Goal: Communication & Community: Answer question/provide support

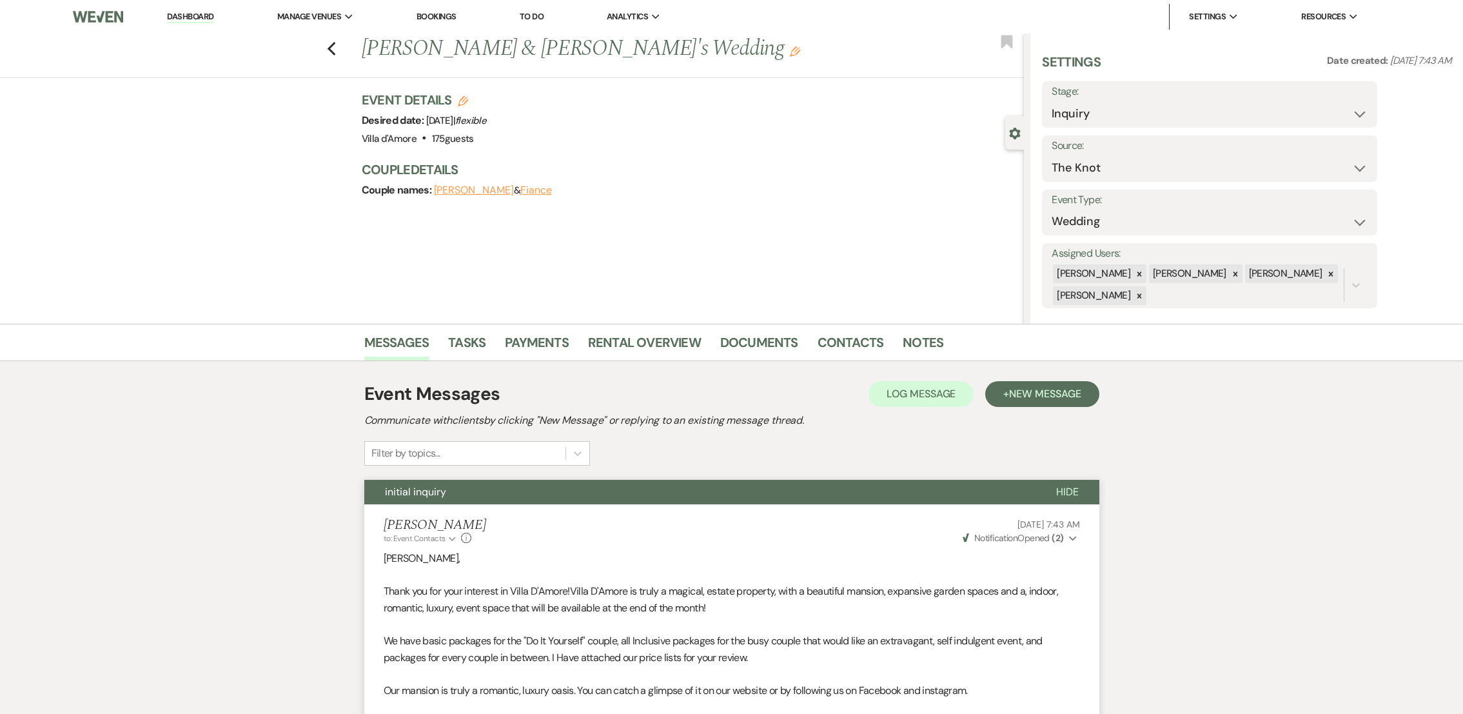
select select "2"
click at [335, 48] on use "button" at bounding box center [331, 49] width 8 height 14
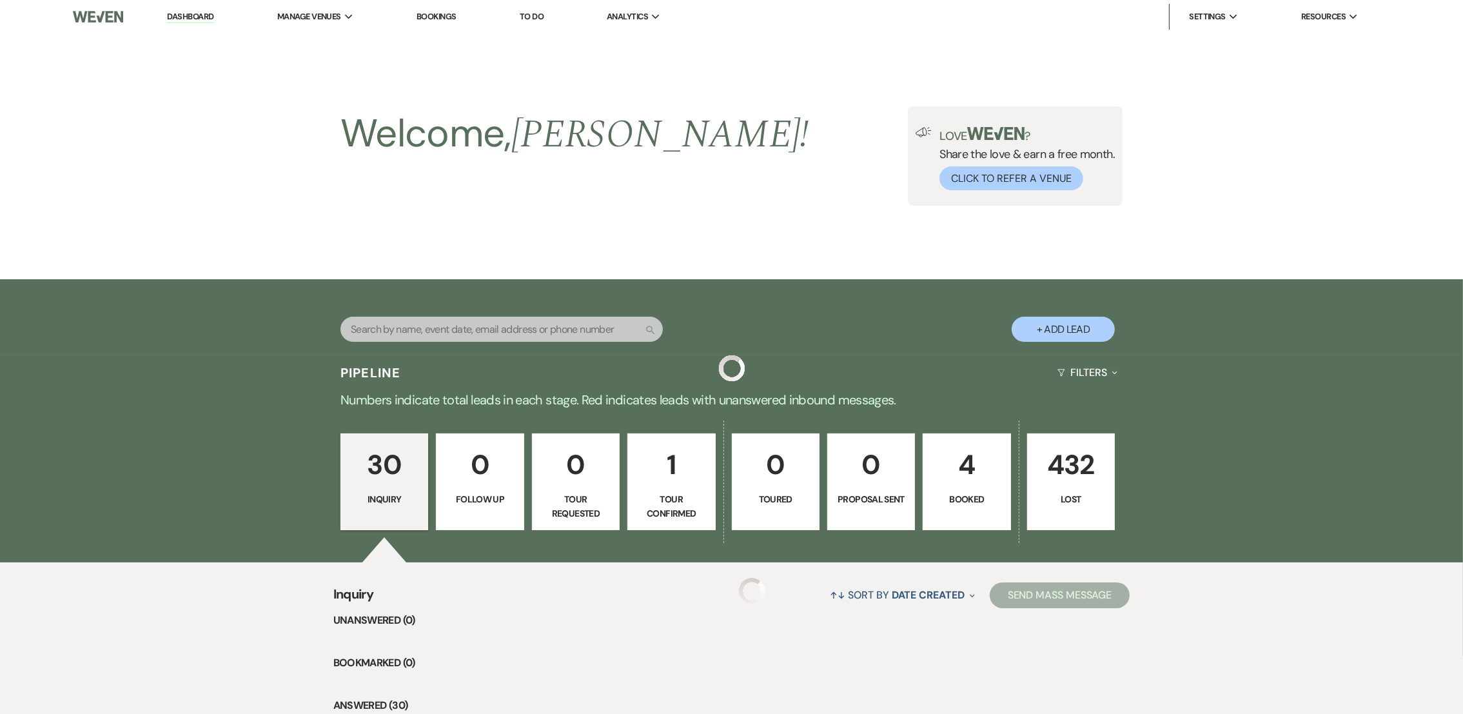
scroll to position [423, 0]
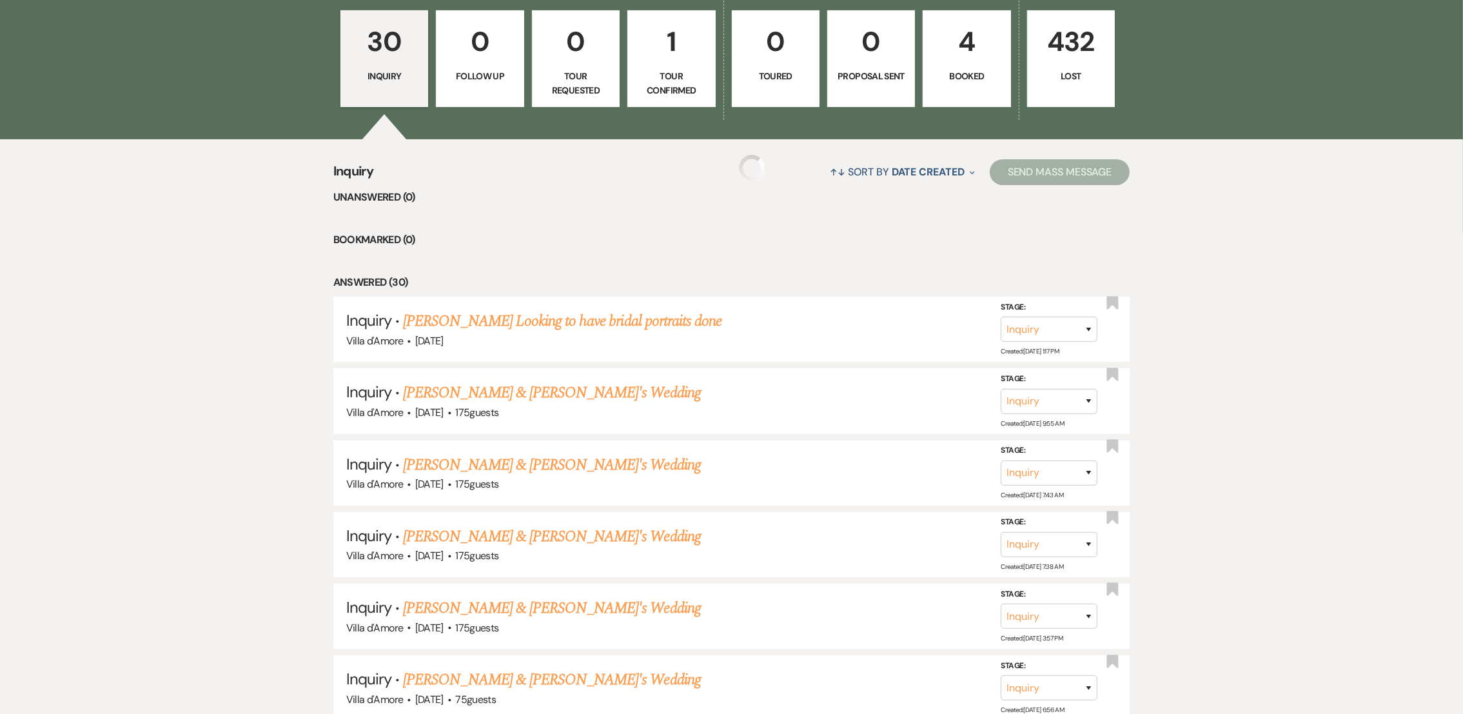
click at [336, 48] on div "30 Inquiry 0 Follow Up 0 Tour Requested 1 Tour Confirmed 0 Toured 0 Proposal Se…" at bounding box center [732, 67] width 929 height 144
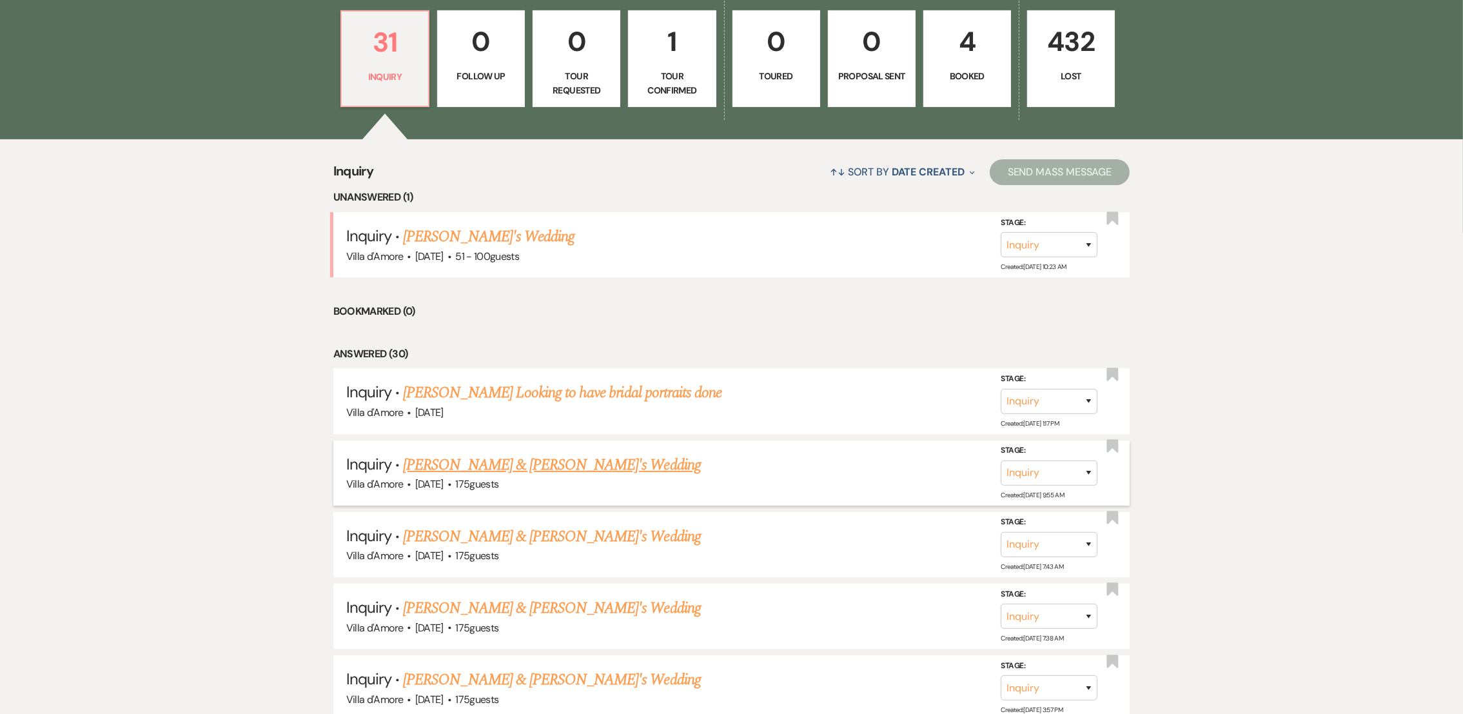
click at [483, 463] on link "[PERSON_NAME] & [PERSON_NAME]'s Wedding" at bounding box center [552, 464] width 298 height 23
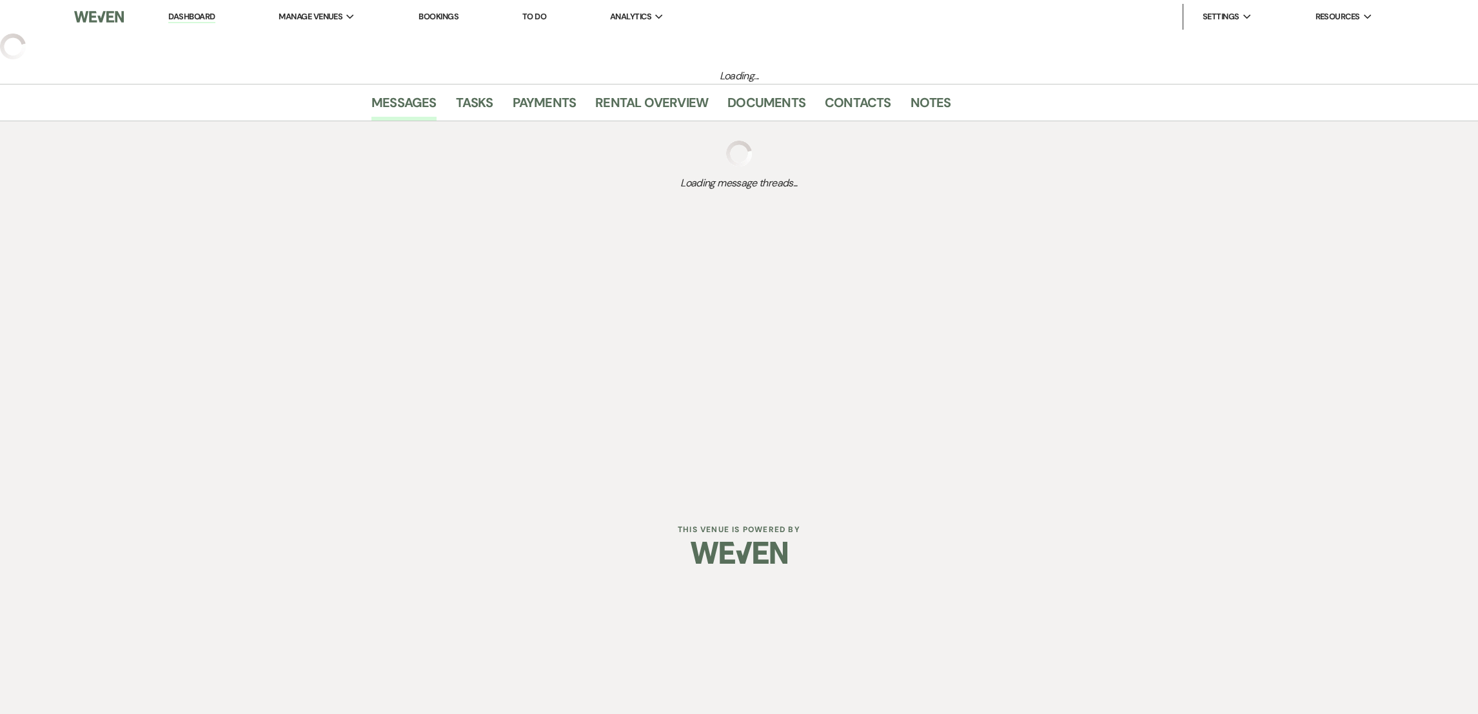
select select "2"
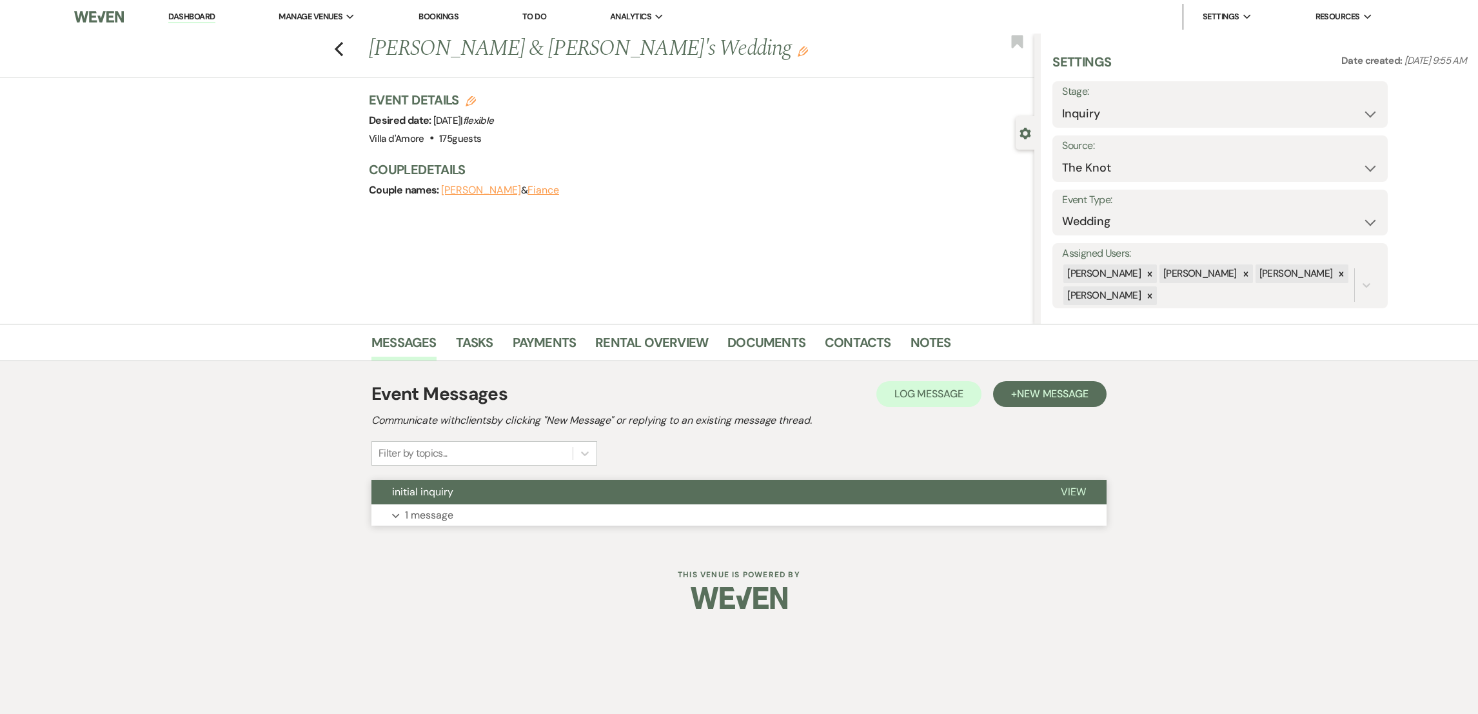
click at [433, 509] on p "1 message" at bounding box center [429, 515] width 48 height 17
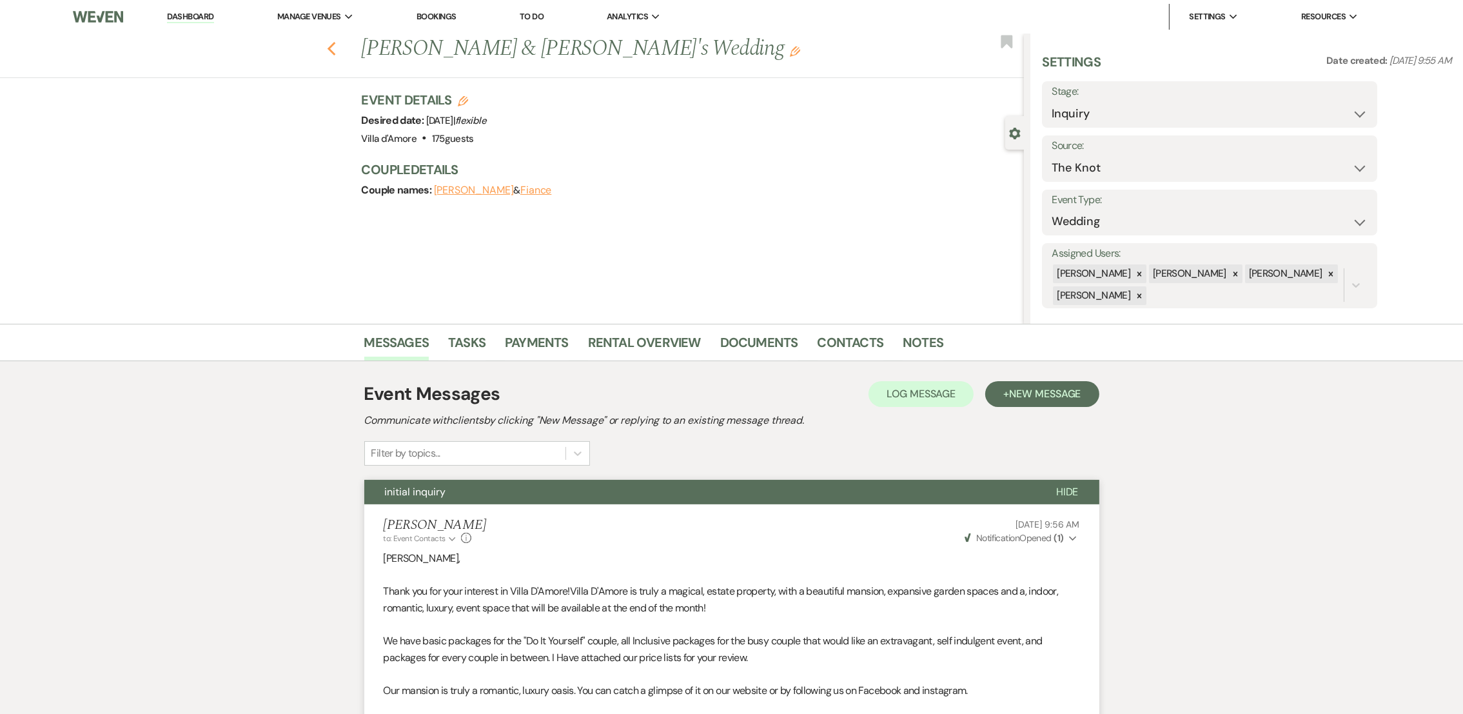
click at [335, 47] on use "button" at bounding box center [331, 49] width 8 height 14
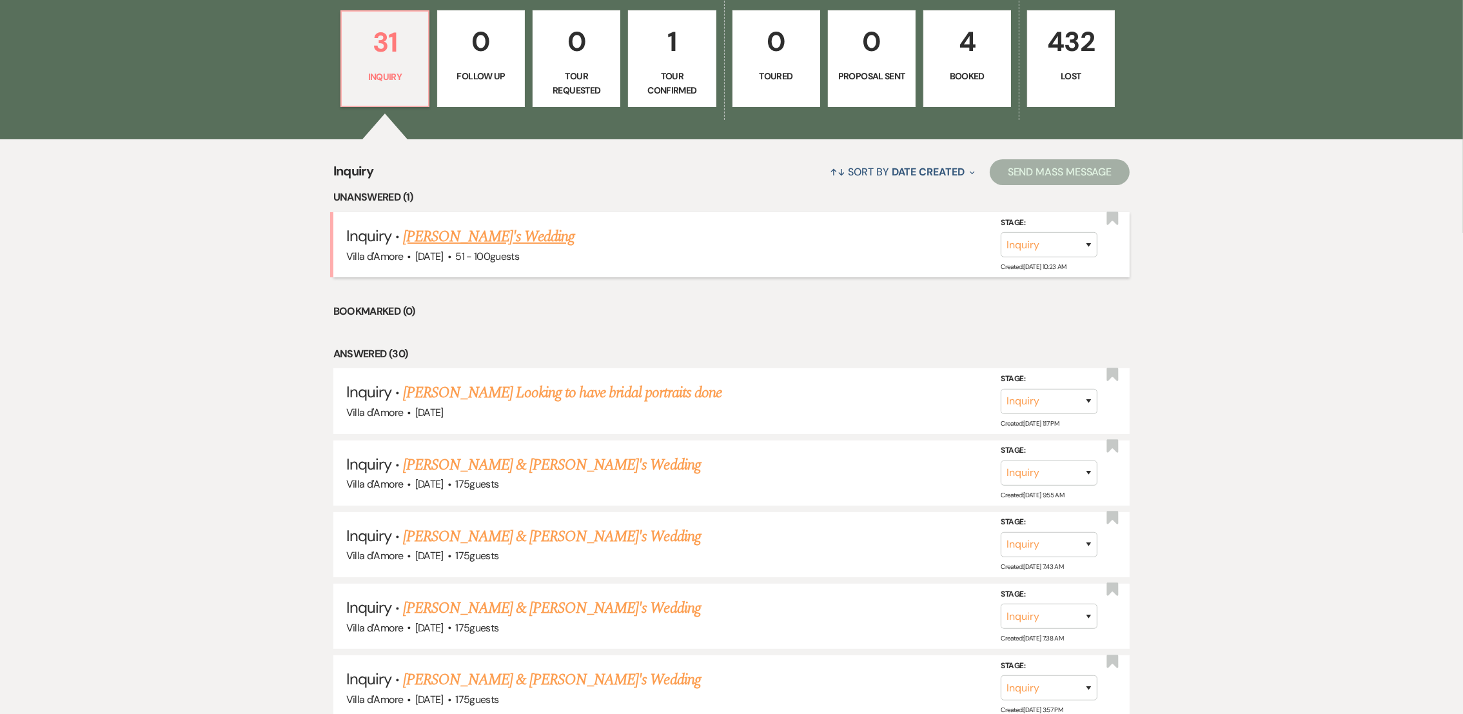
click at [483, 237] on link "[PERSON_NAME]'s Wedding" at bounding box center [489, 236] width 172 height 23
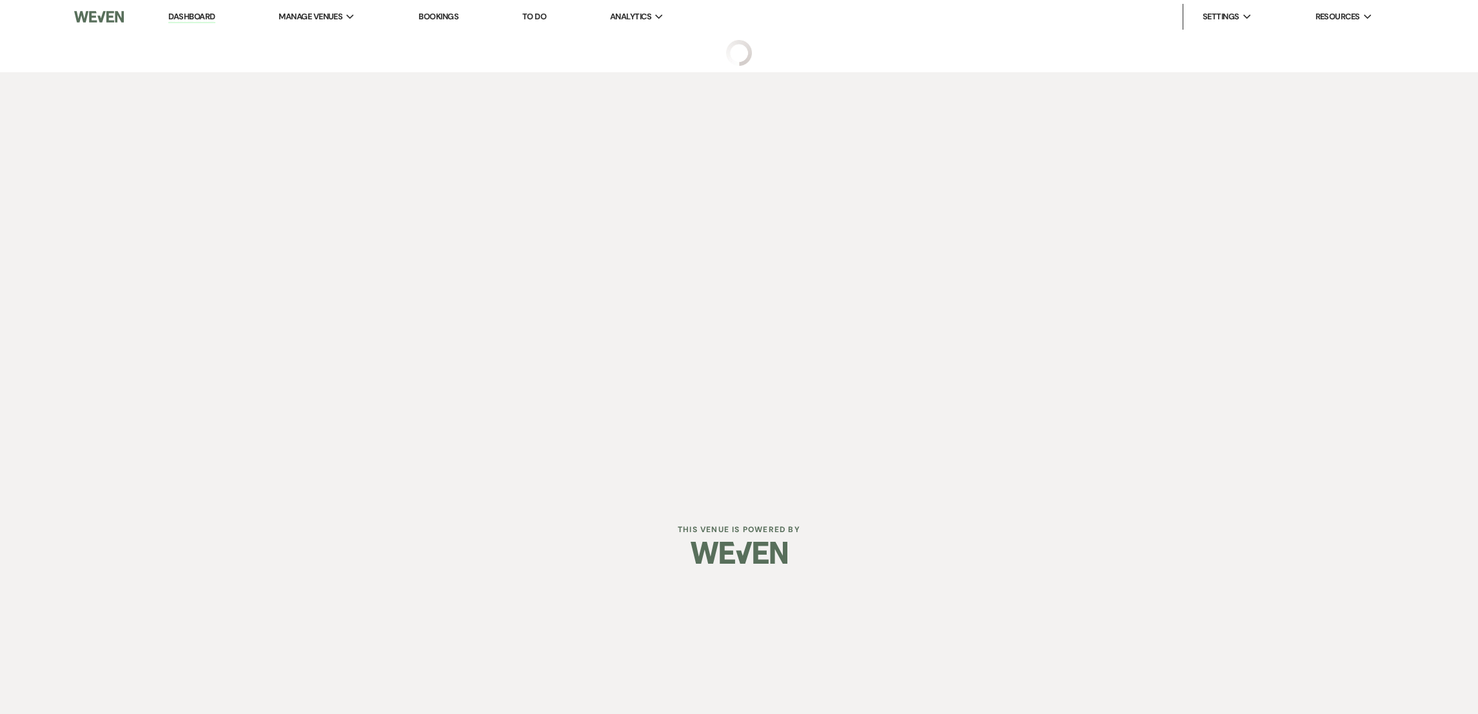
select select "2"
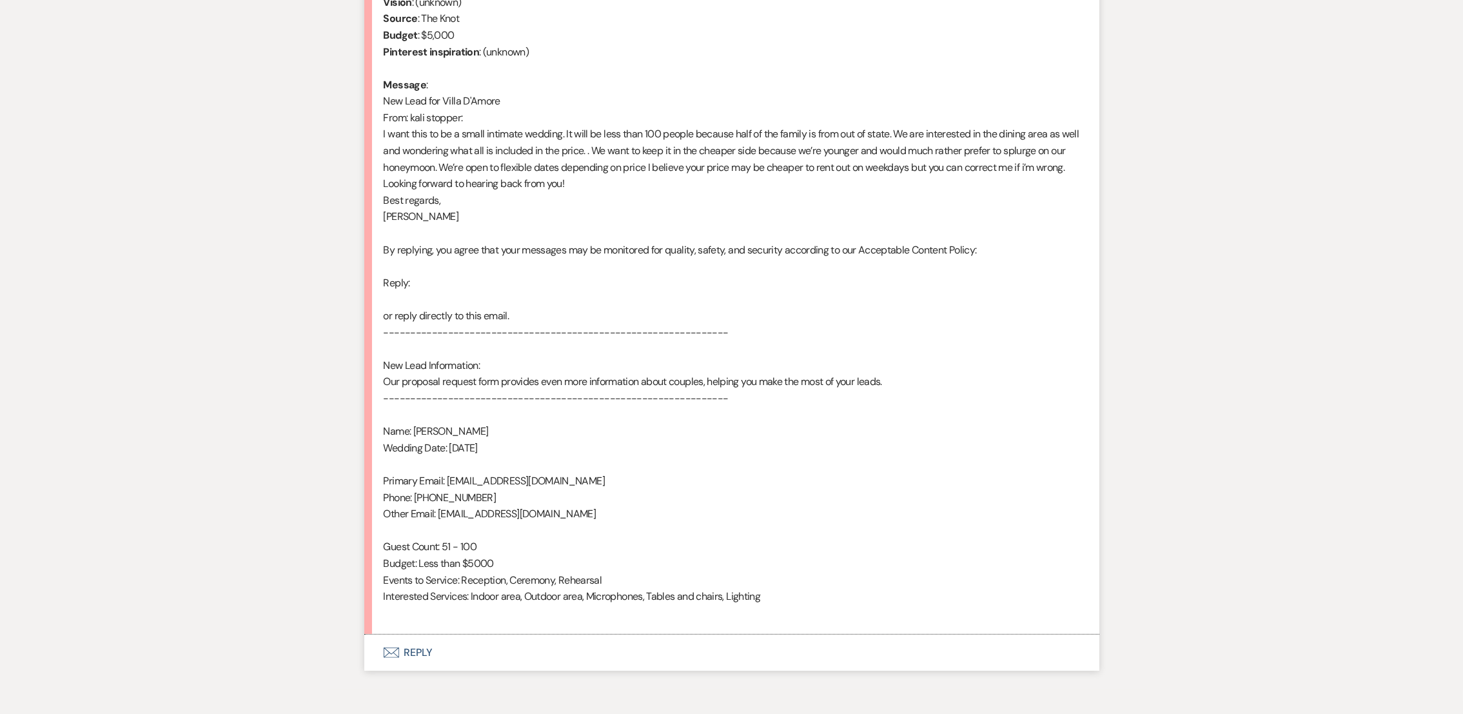
scroll to position [609, 0]
click at [416, 656] on button "Envelope Reply" at bounding box center [731, 654] width 735 height 36
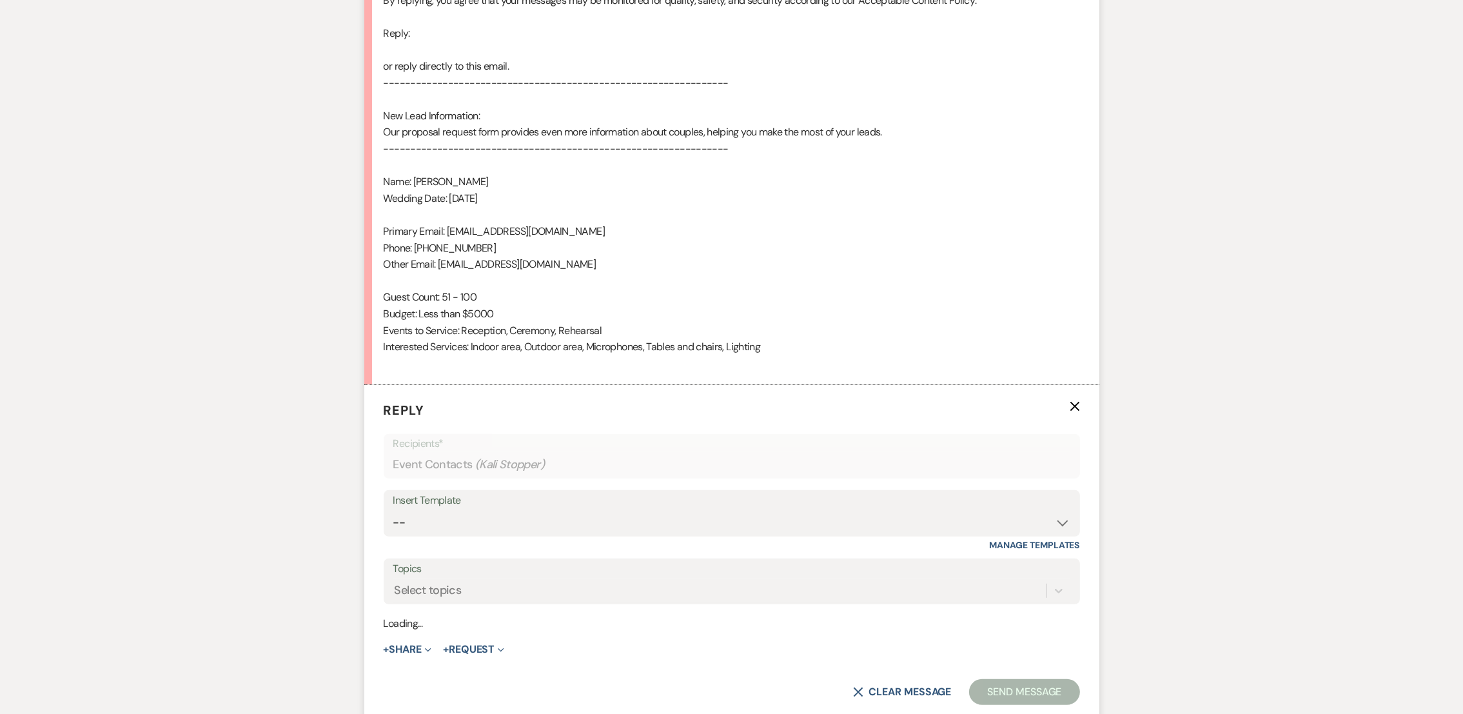
scroll to position [915, 0]
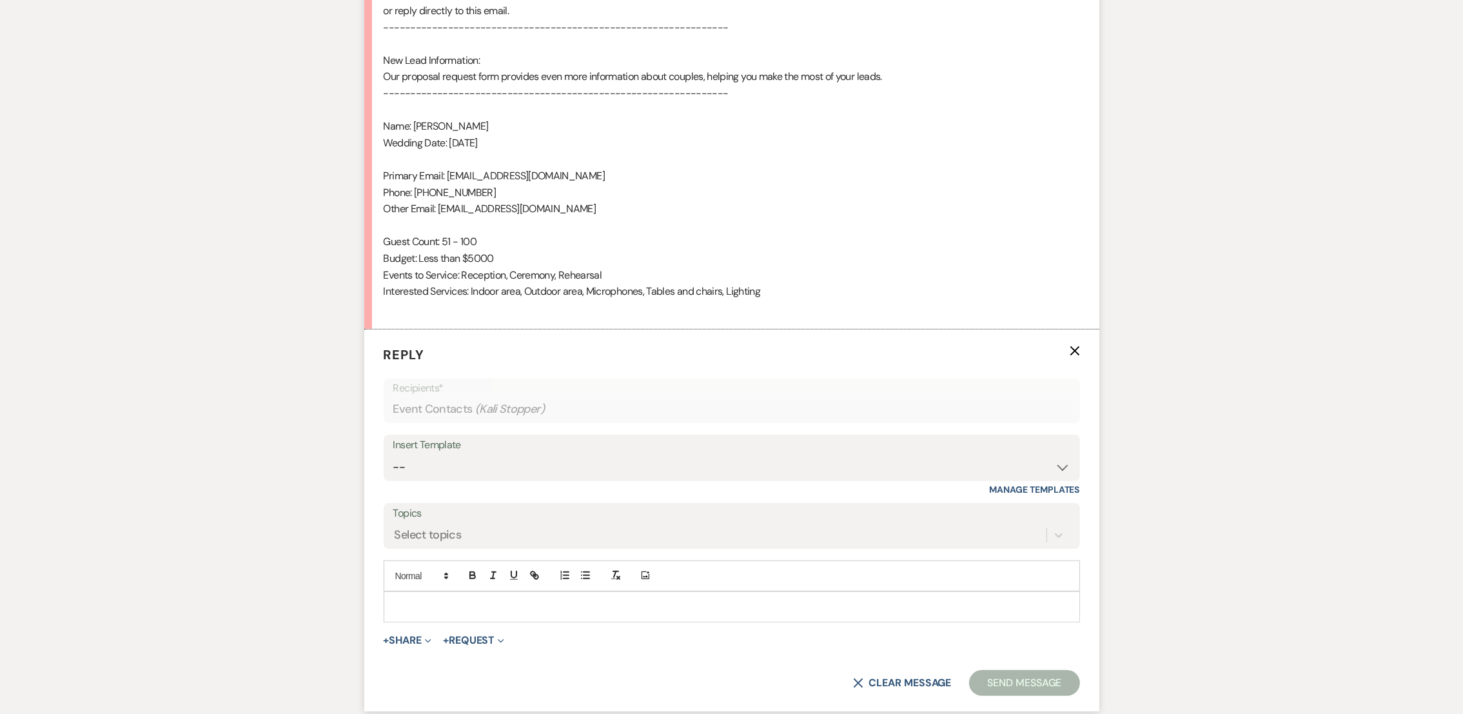
click at [443, 604] on p at bounding box center [732, 607] width 676 height 14
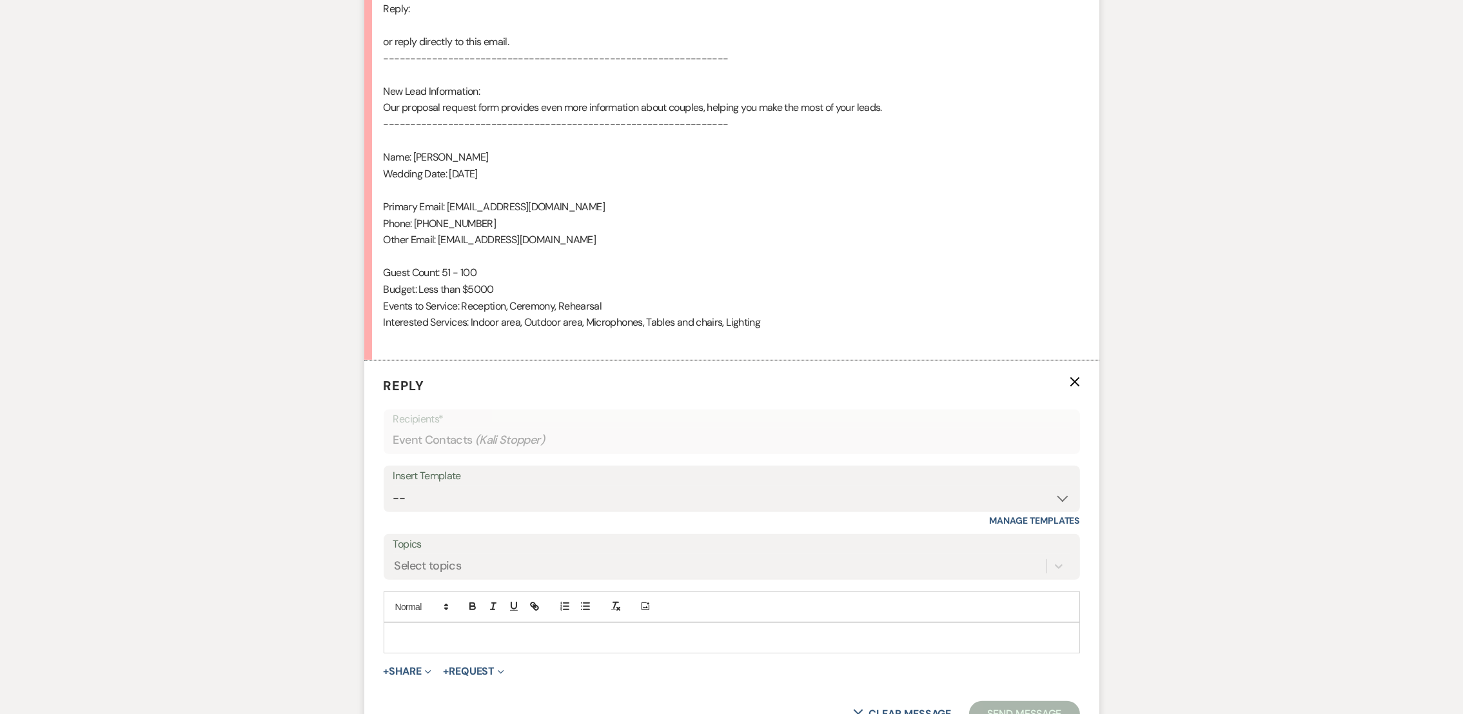
scroll to position [974, 0]
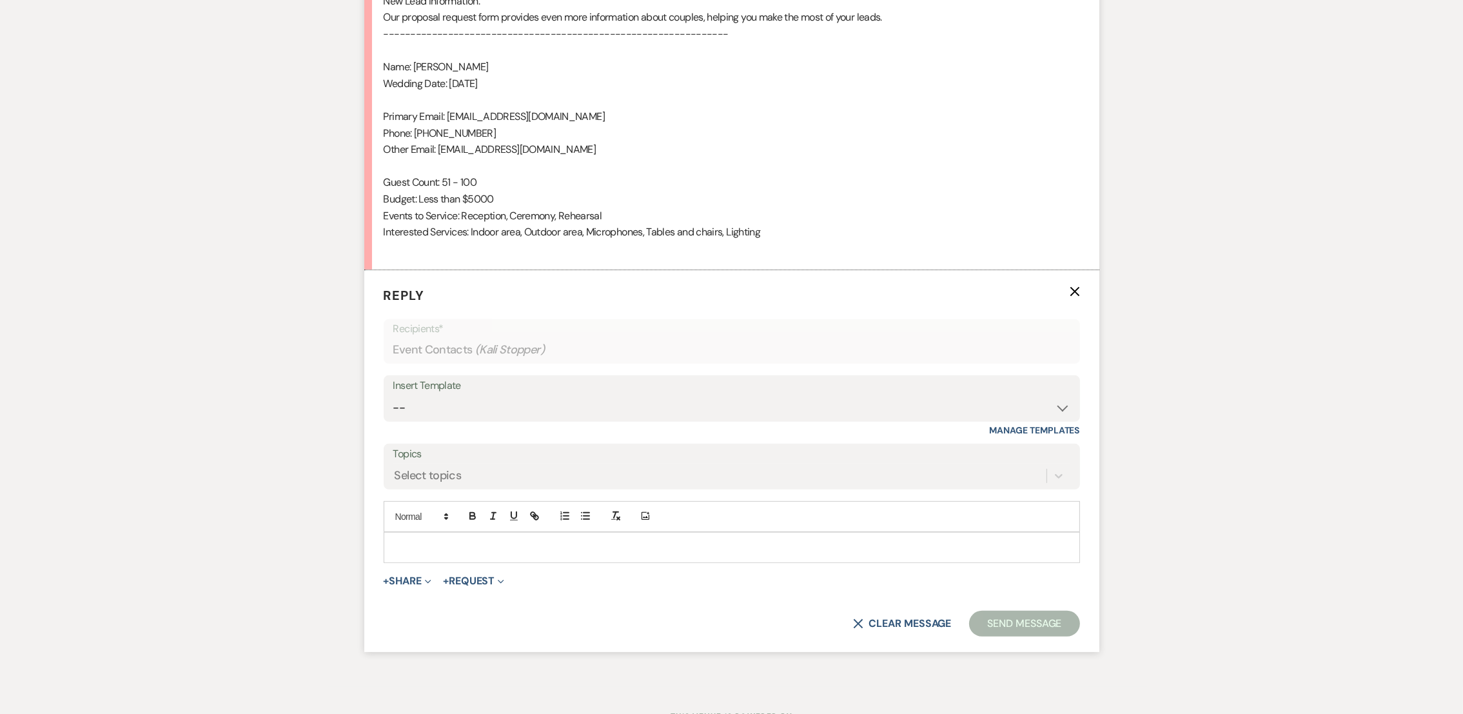
click at [469, 551] on p at bounding box center [732, 547] width 676 height 14
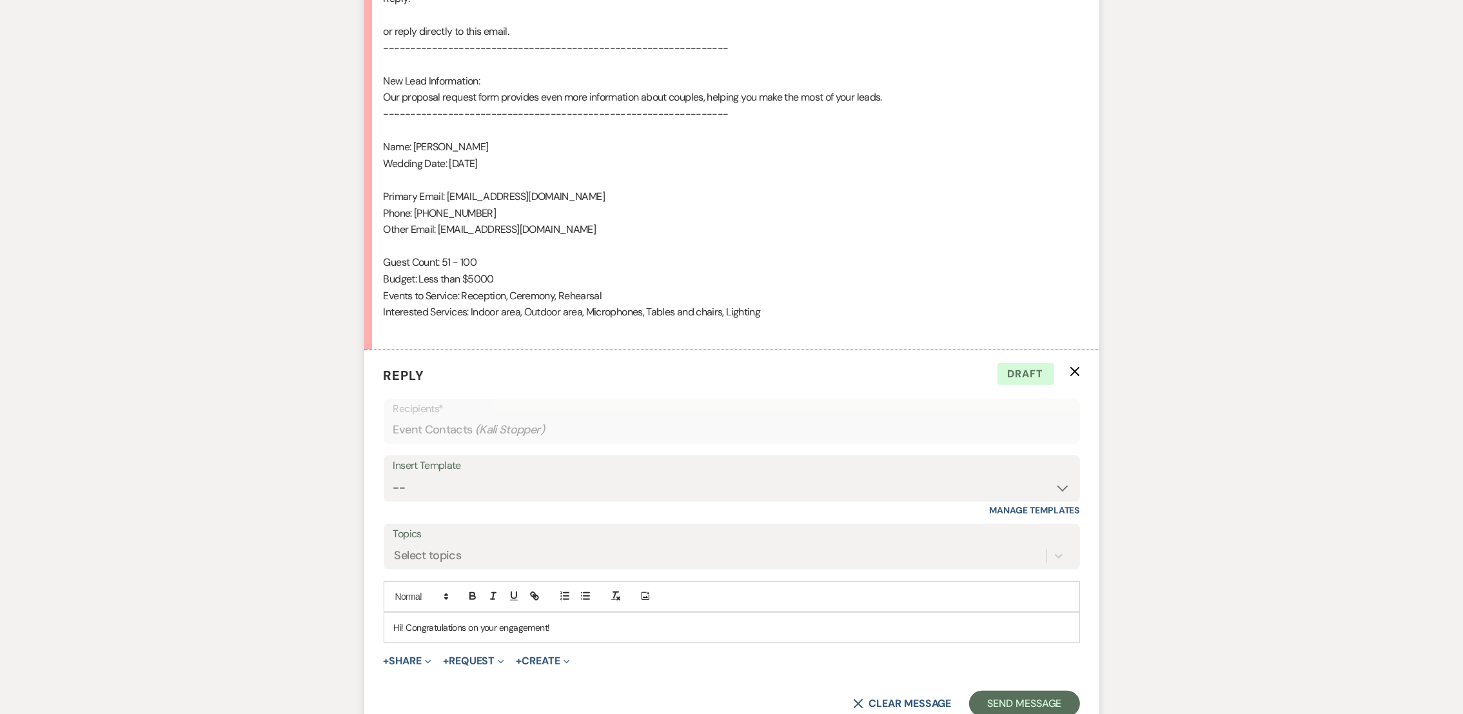
scroll to position [896, 0]
click at [686, 624] on p "Hi! Congratulations on your engagement! If you get any of our packages that inc…" at bounding box center [732, 626] width 676 height 14
click at [719, 626] on p "Hi! Congratulations on your engagement! If you get any of our packages they inc…" at bounding box center [732, 626] width 676 height 14
click at [791, 634] on div "Hi! Congratulations on your engagement! If you get any of our packages they inc…" at bounding box center [731, 626] width 695 height 30
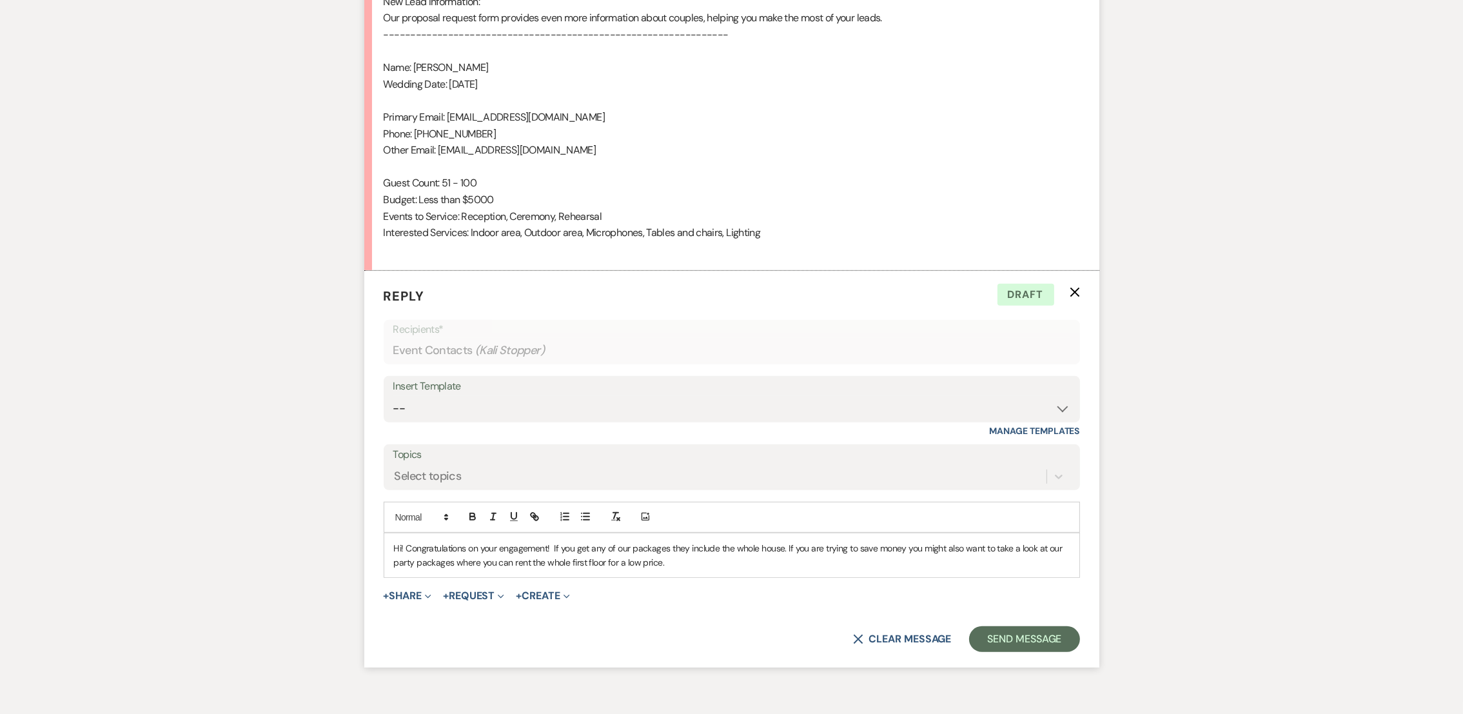
scroll to position [1007, 0]
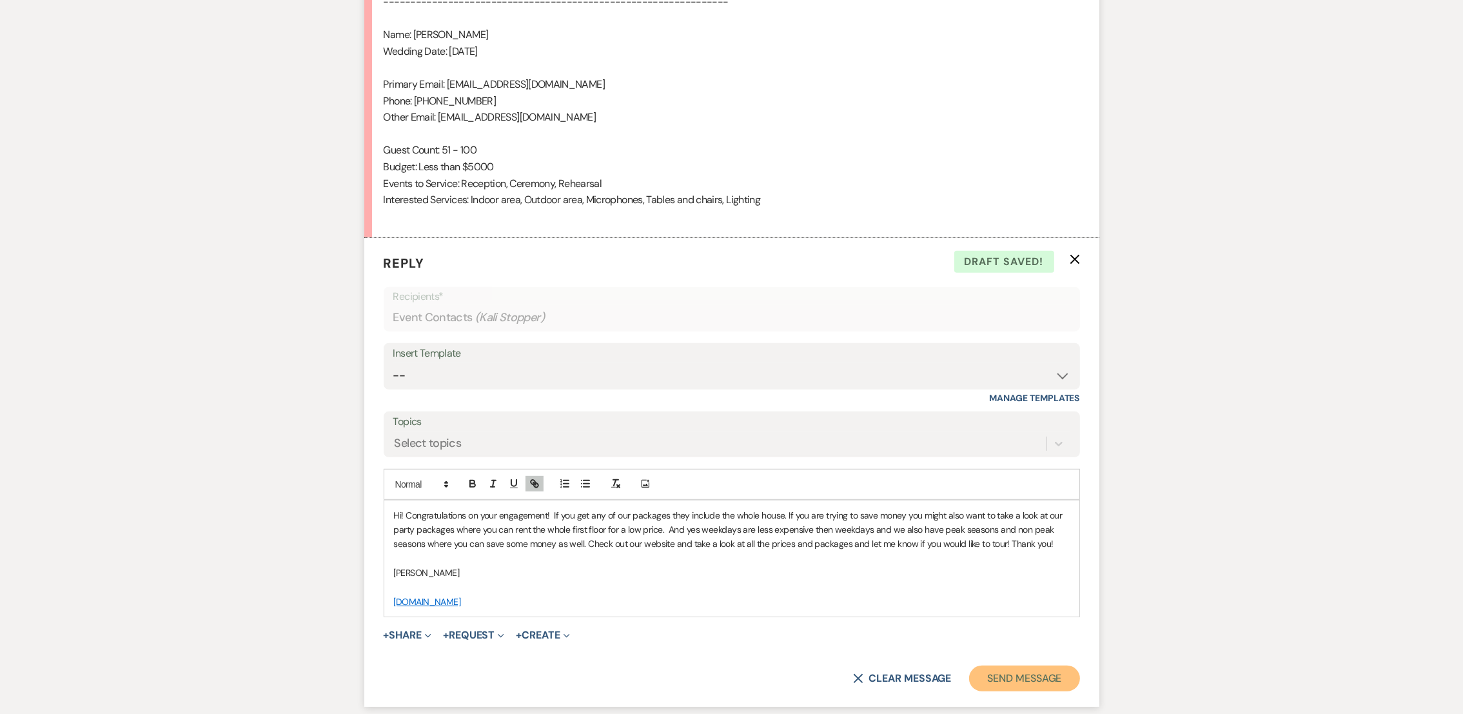
click at [1054, 676] on button "Send Message" at bounding box center [1024, 679] width 110 height 26
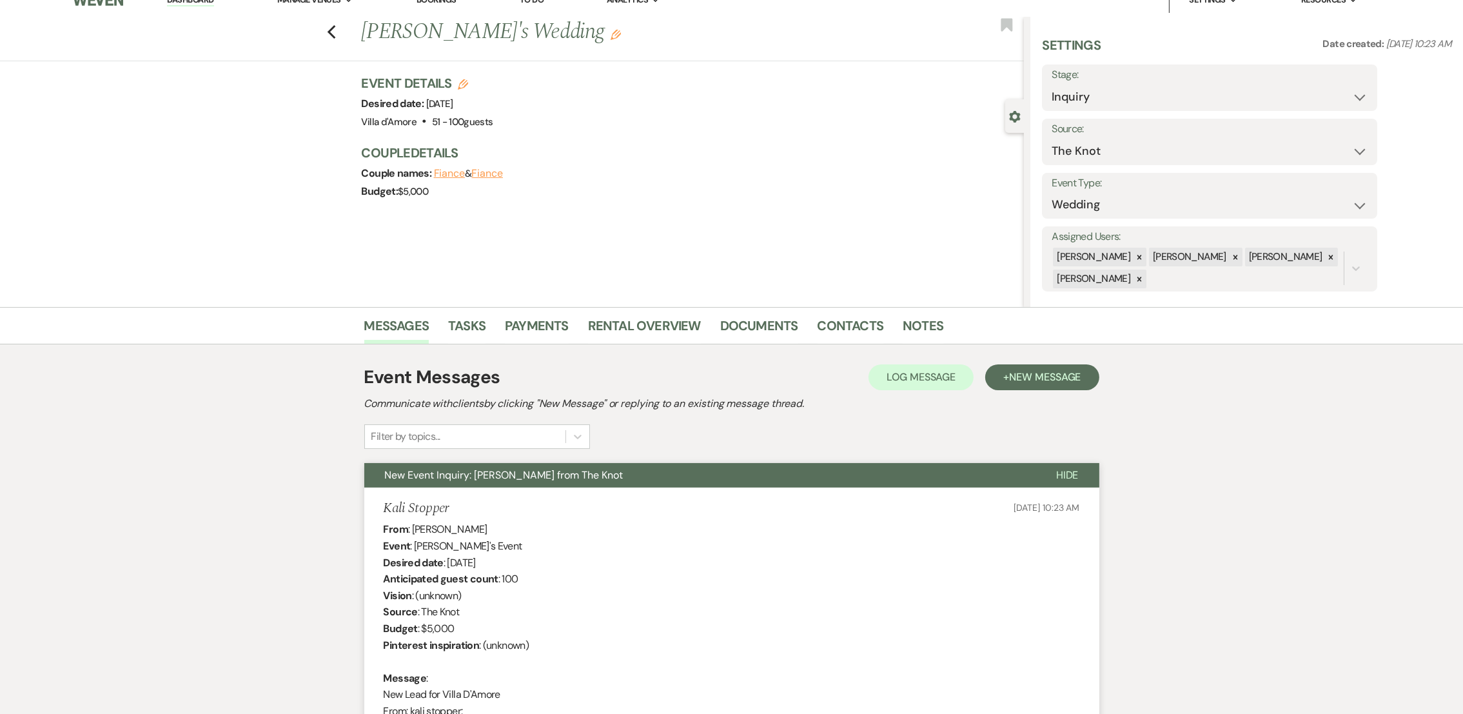
scroll to position [0, 0]
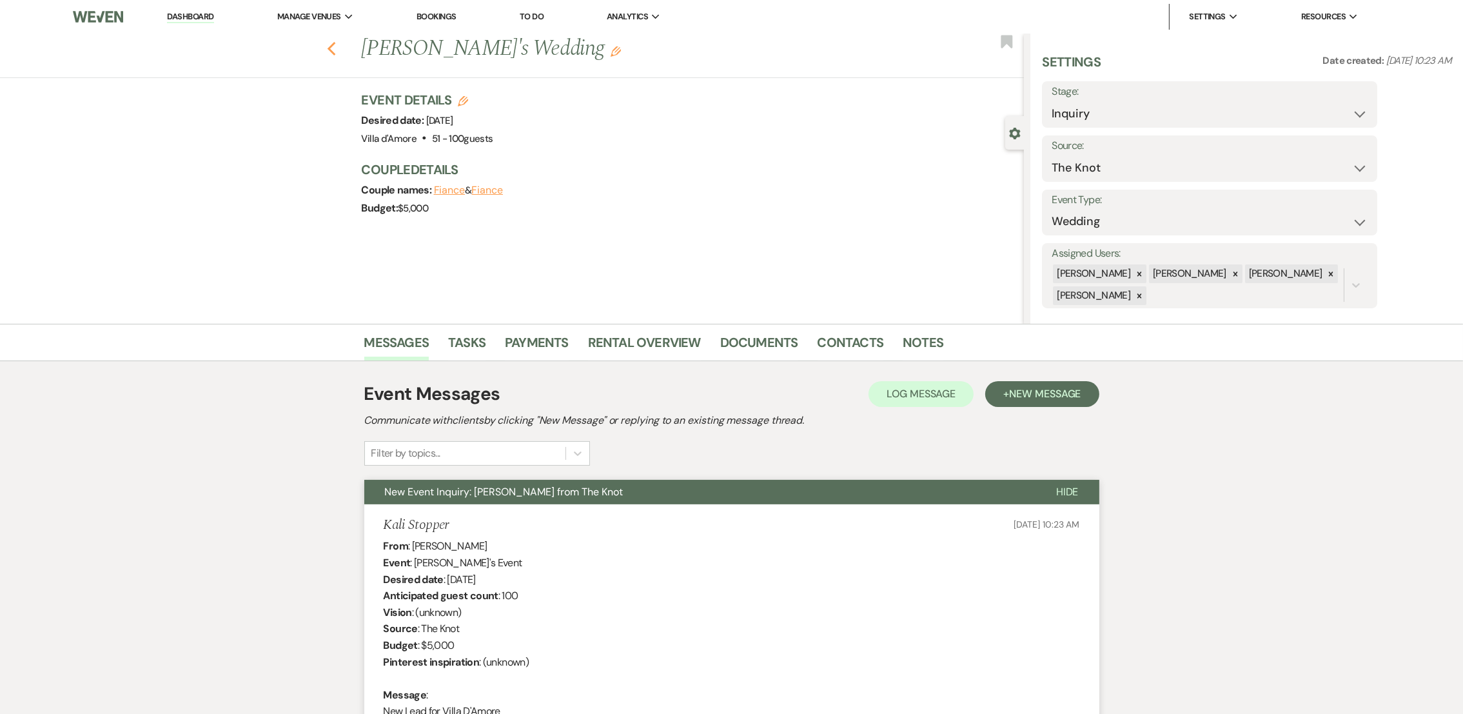
click at [335, 46] on use "button" at bounding box center [331, 49] width 8 height 14
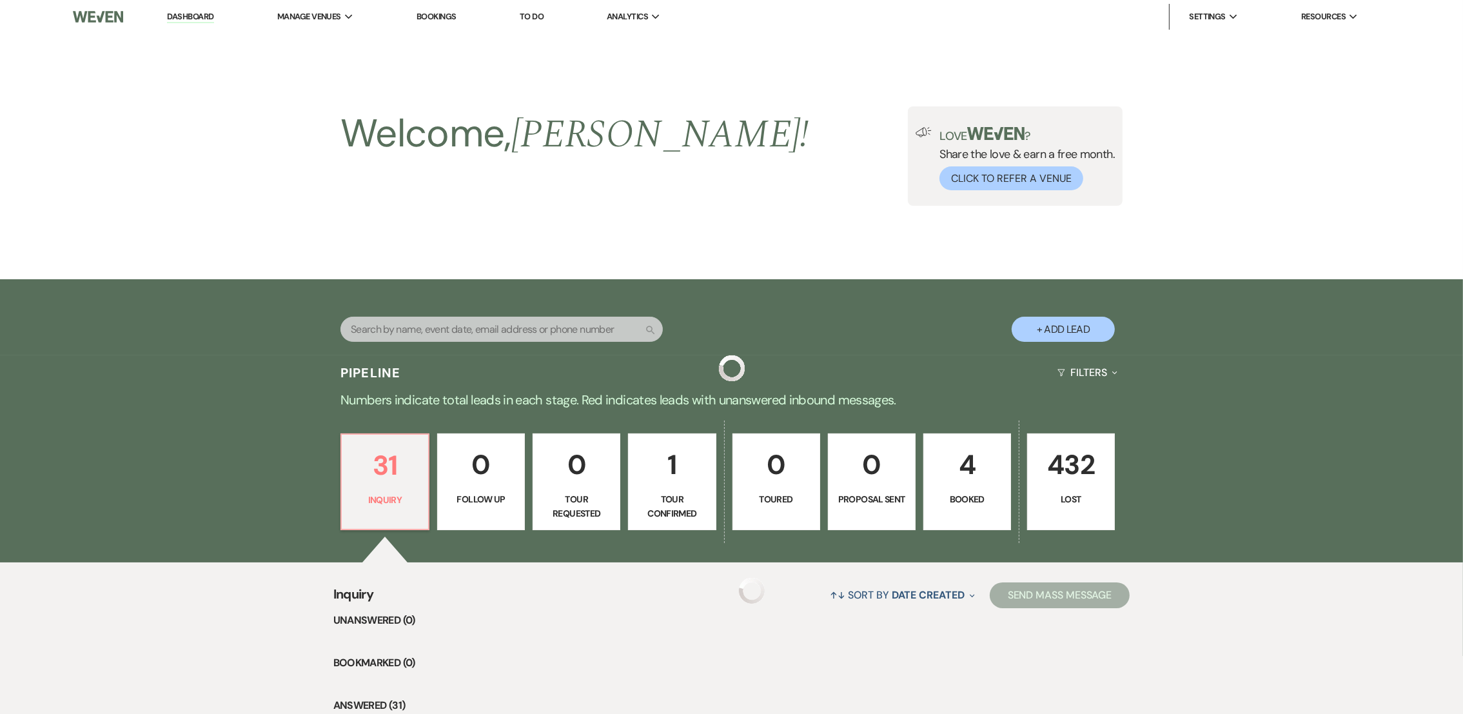
scroll to position [423, 0]
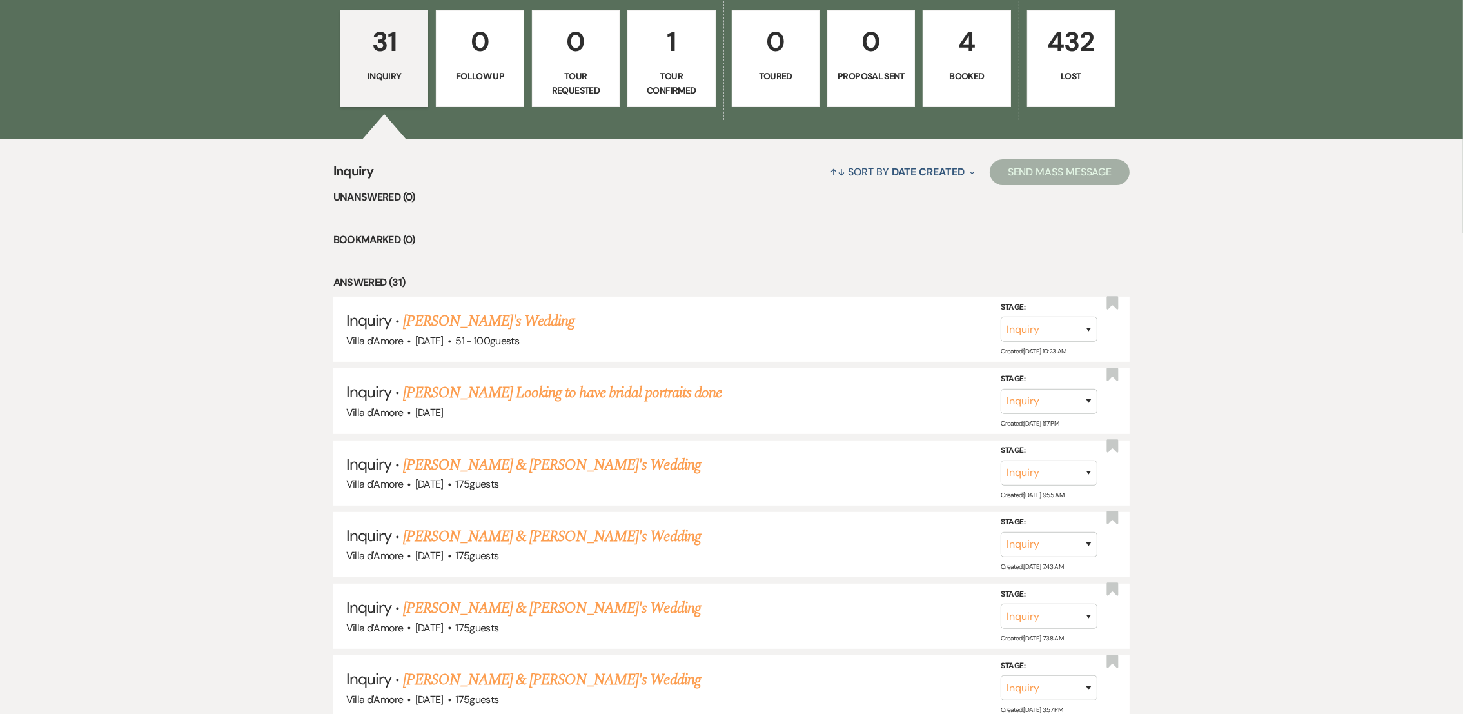
click at [678, 82] on p "Tour Confirmed" at bounding box center [671, 83] width 71 height 29
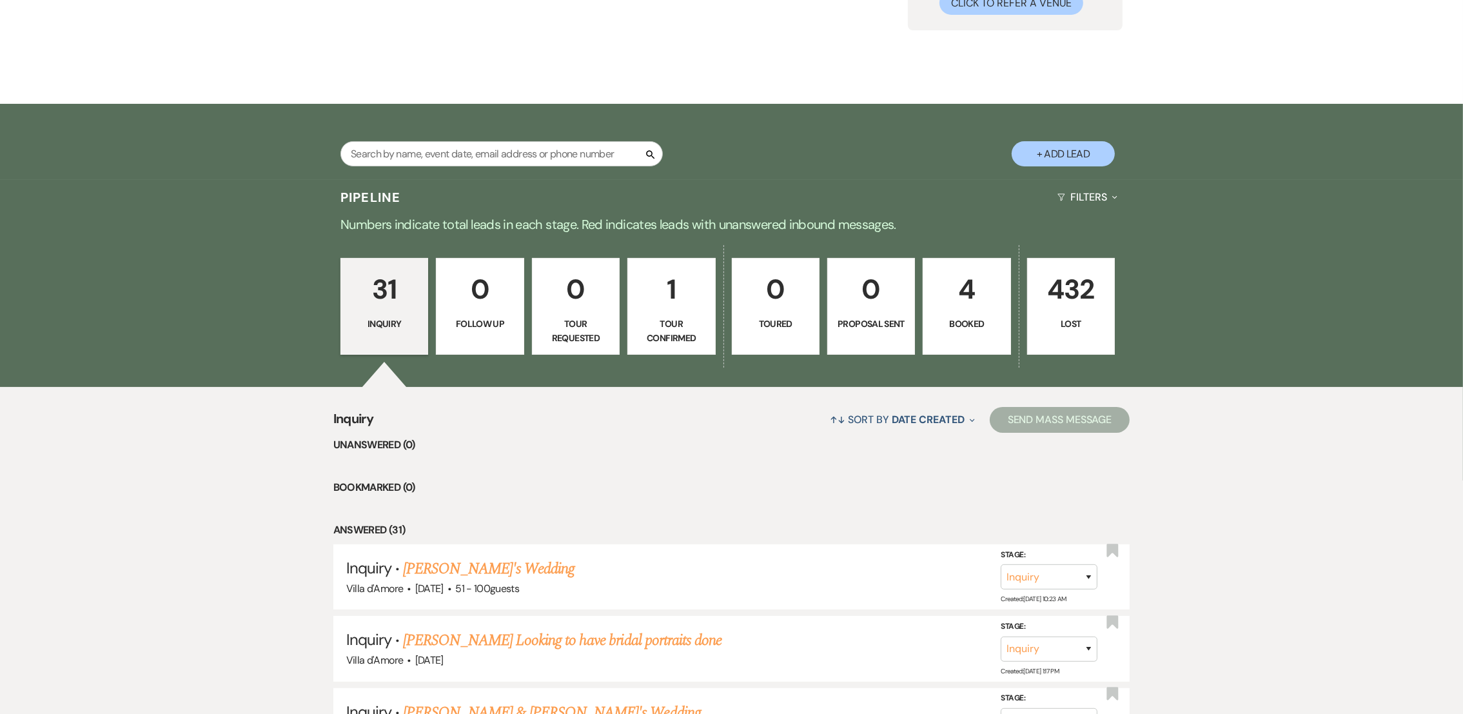
select select "4"
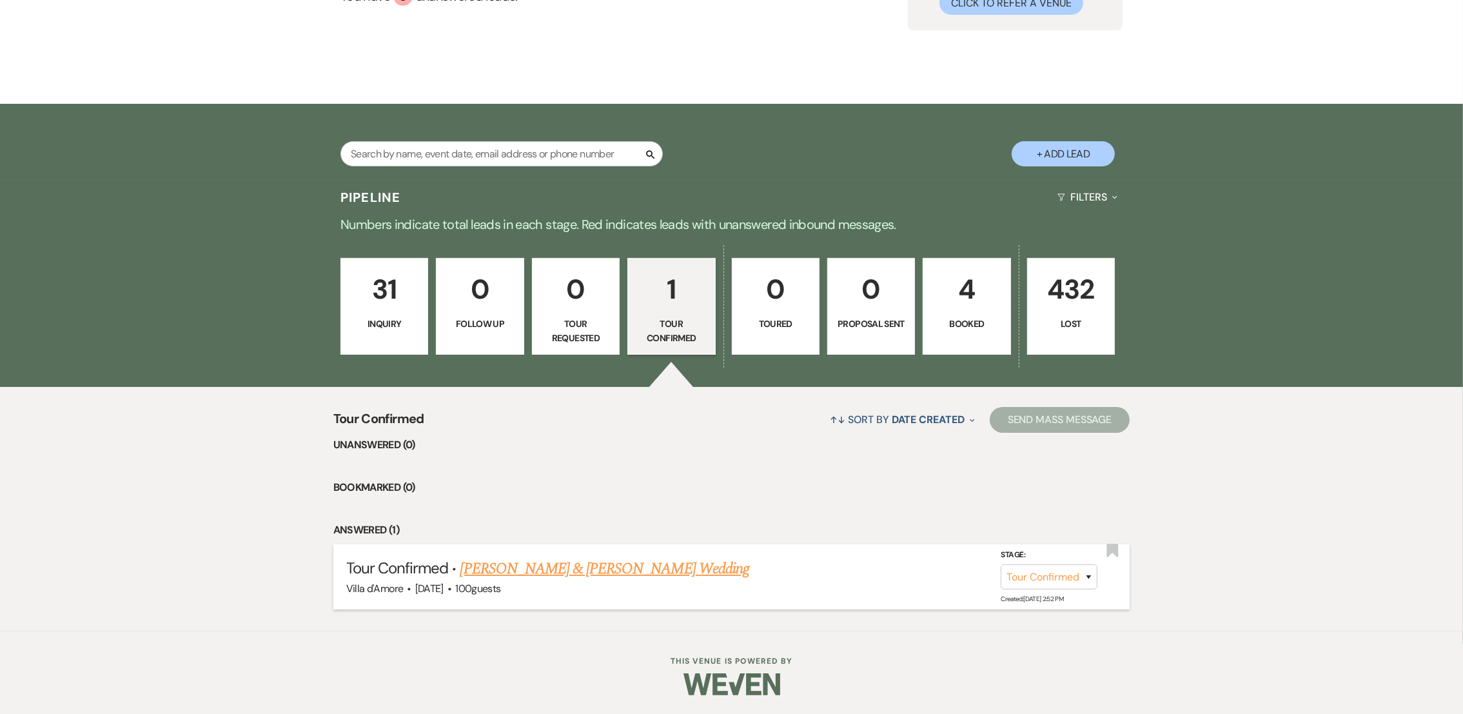
click at [572, 558] on link "[PERSON_NAME] & [PERSON_NAME] Wedding" at bounding box center [604, 568] width 289 height 23
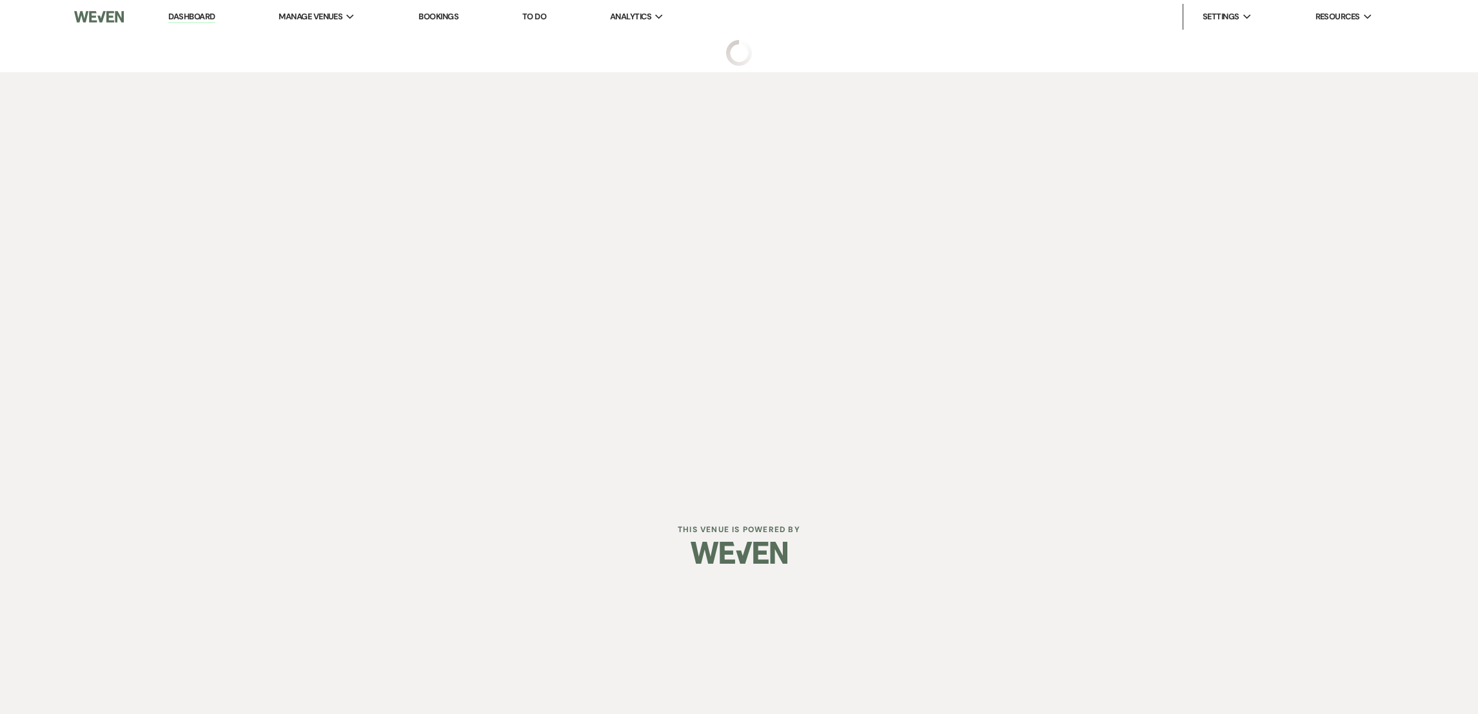
select select "4"
select select "6"
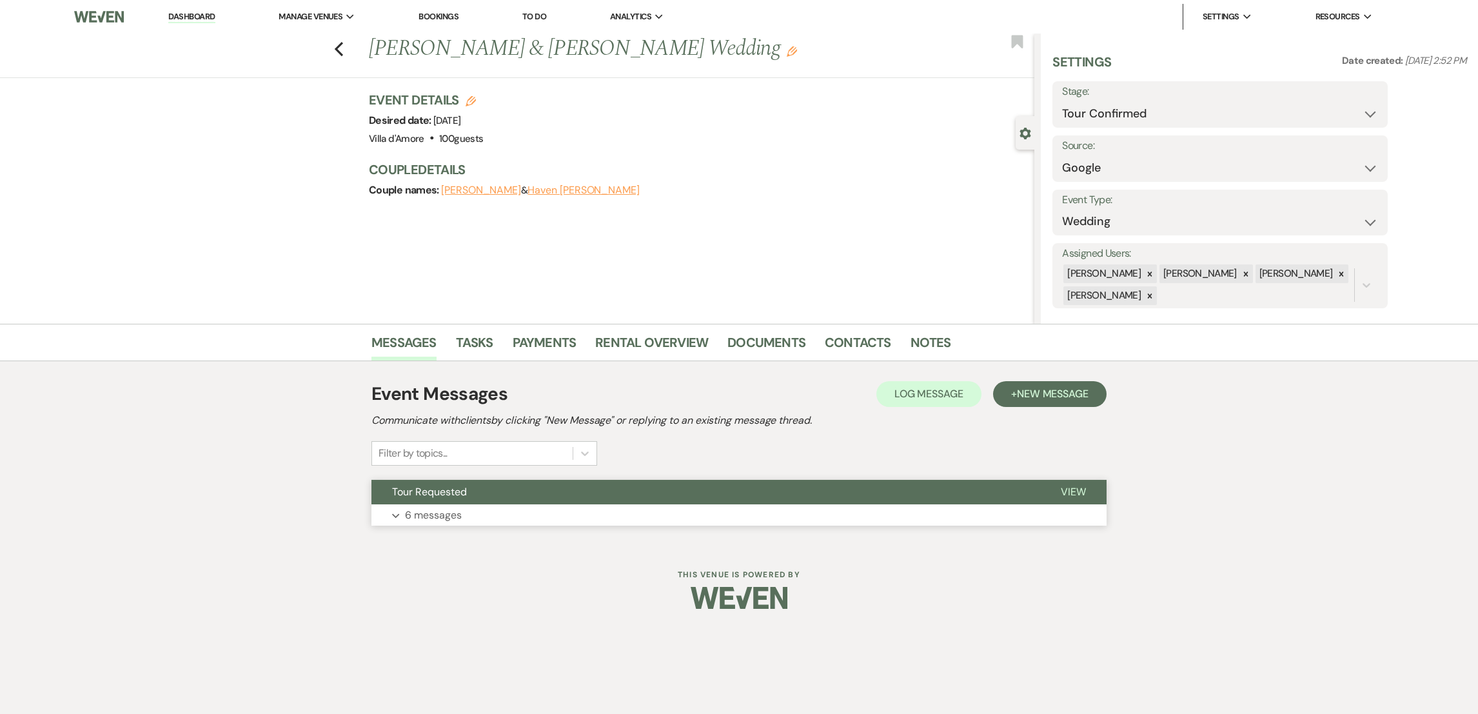
click at [401, 510] on button "Expand 6 messages" at bounding box center [738, 515] width 735 height 22
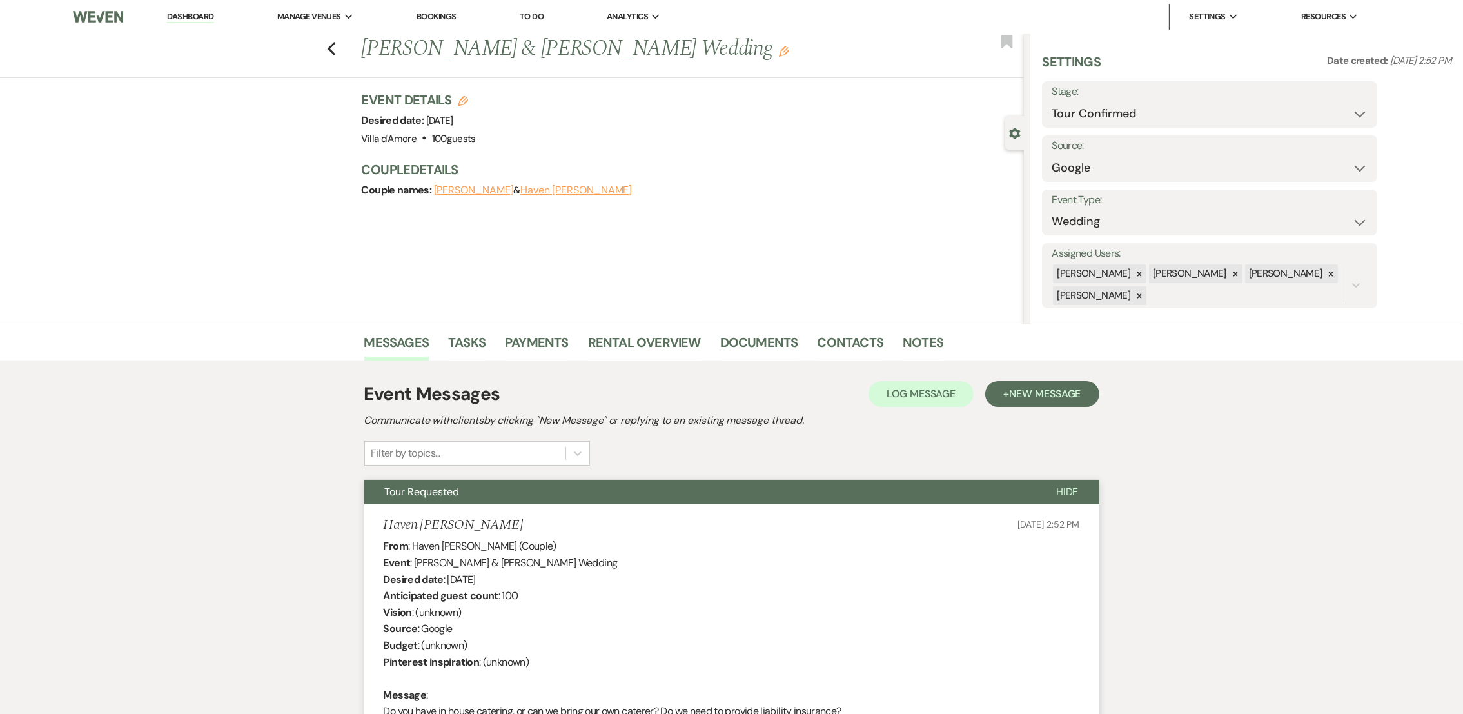
click at [333, 57] on div "Previous [PERSON_NAME] & [PERSON_NAME] Wedding Edit Bookmark" at bounding box center [509, 56] width 1031 height 44
click at [337, 49] on icon "Previous" at bounding box center [332, 48] width 10 height 15
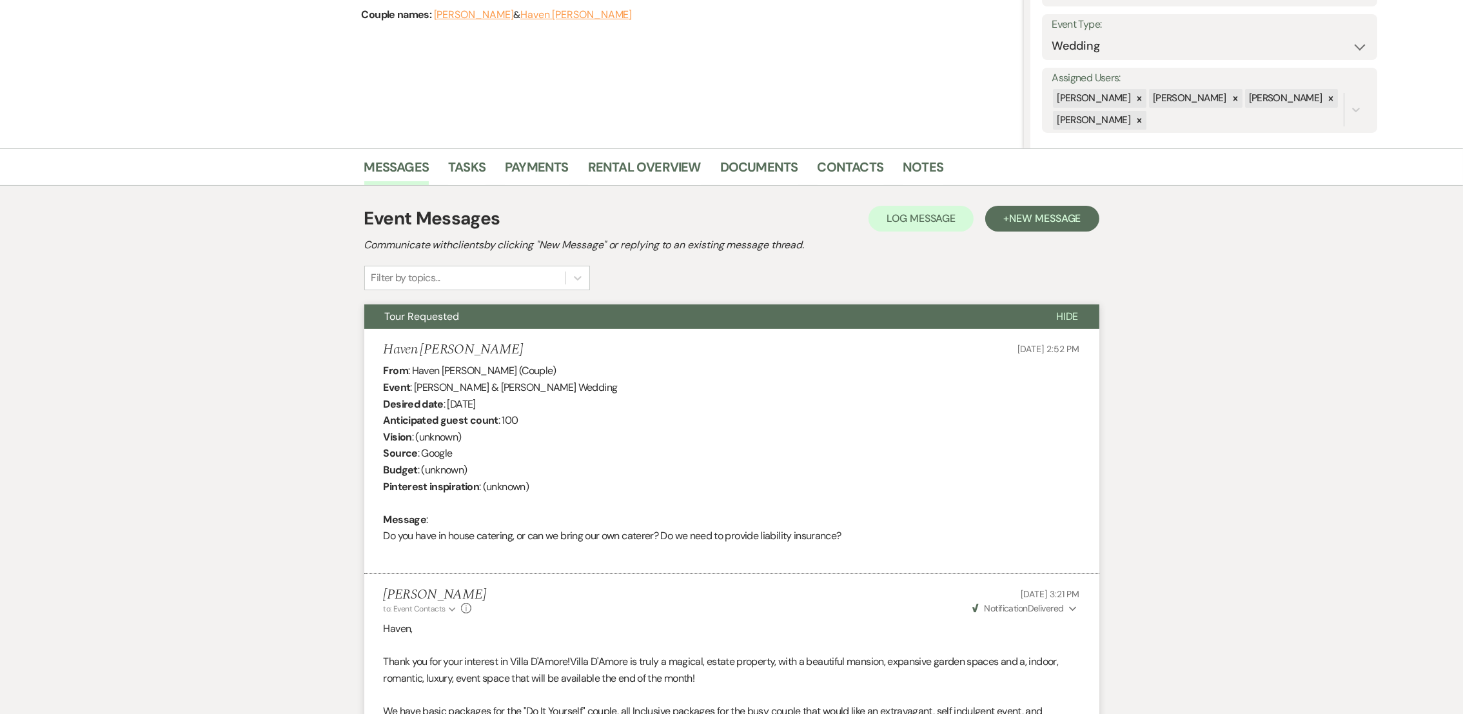
select select "4"
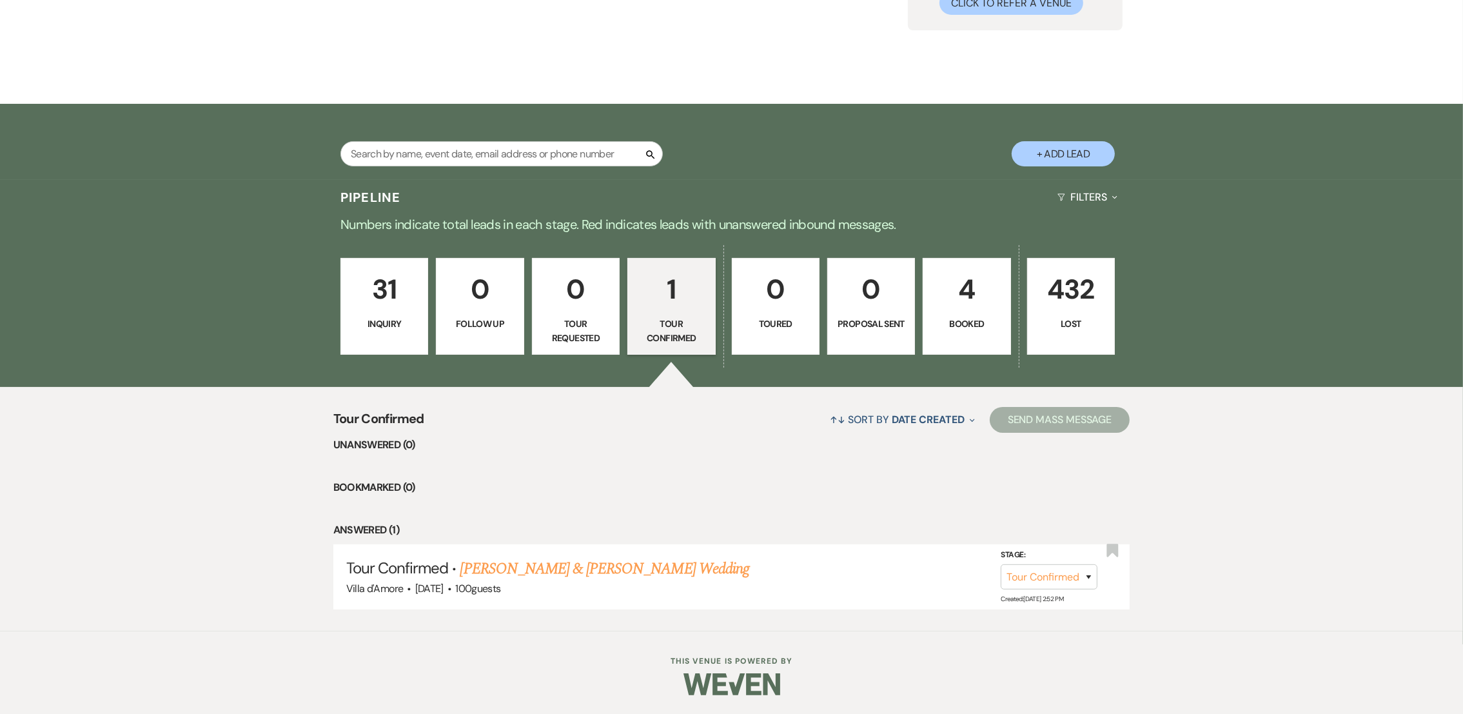
click at [362, 289] on p "31" at bounding box center [384, 289] width 71 height 43
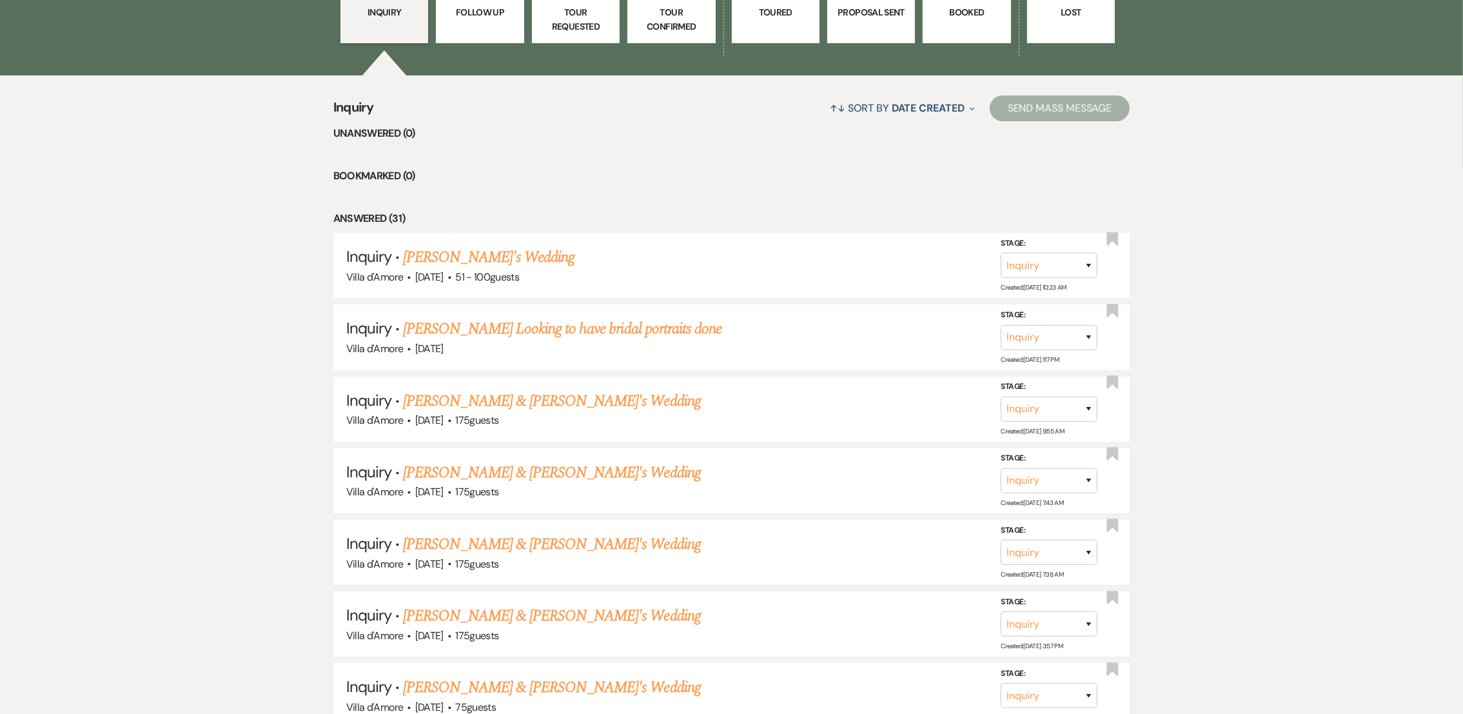
scroll to position [494, 0]
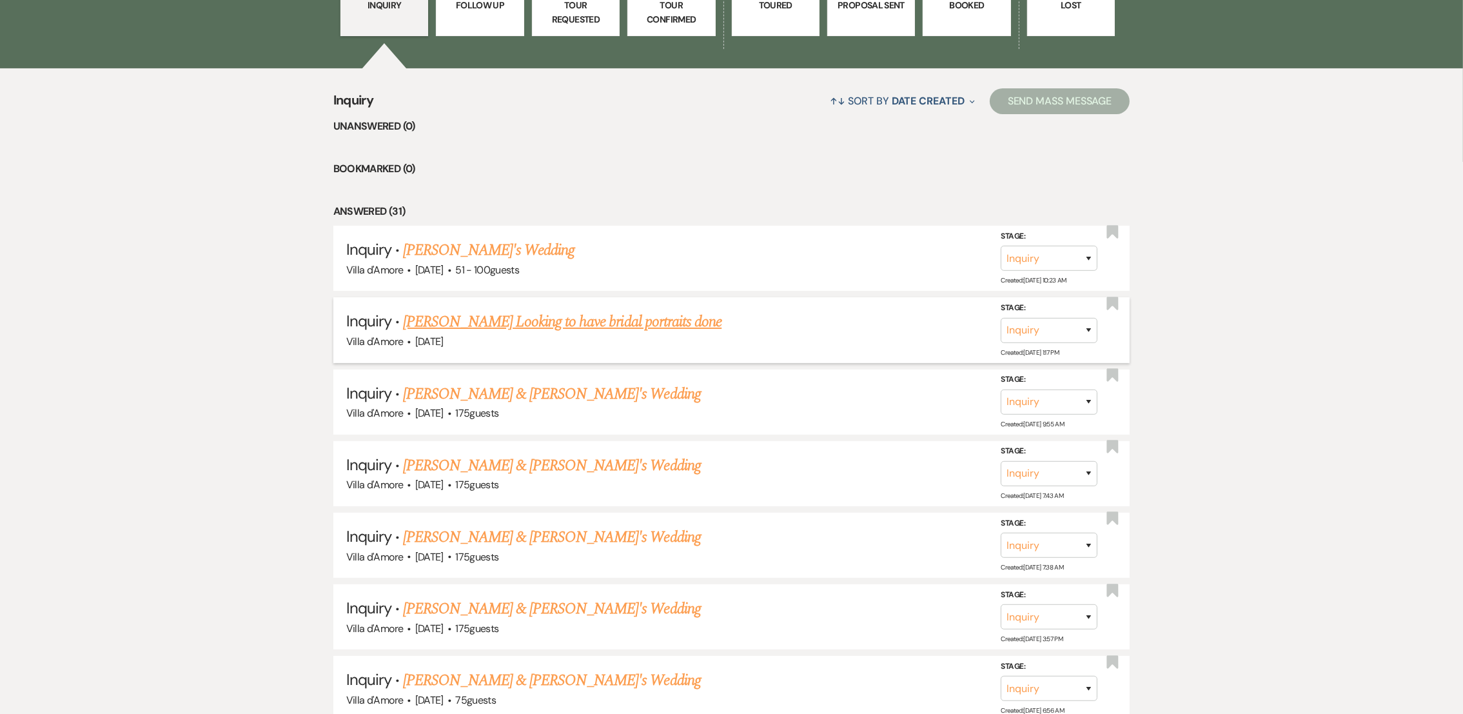
click at [539, 315] on link "[PERSON_NAME] Looking to have bridal portraits done" at bounding box center [562, 321] width 319 height 23
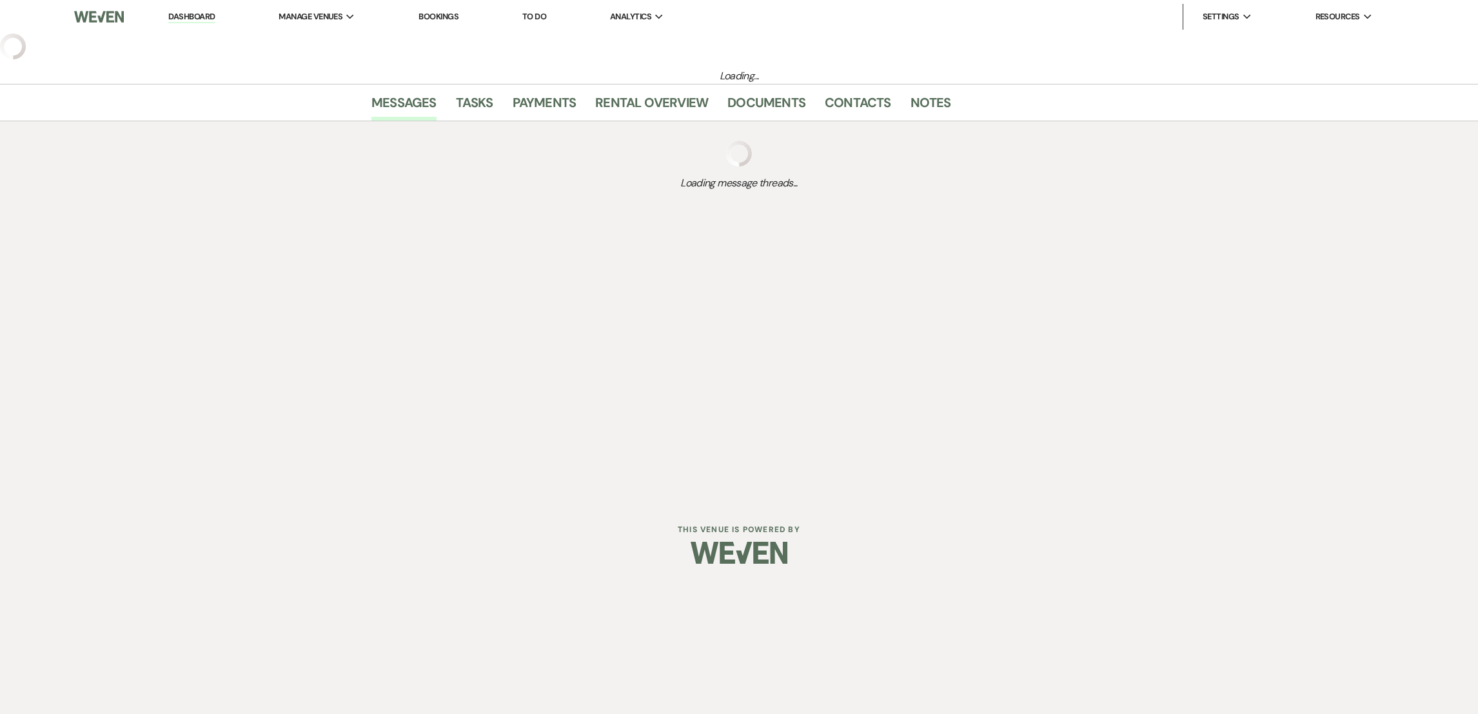
select select "8"
select select "13"
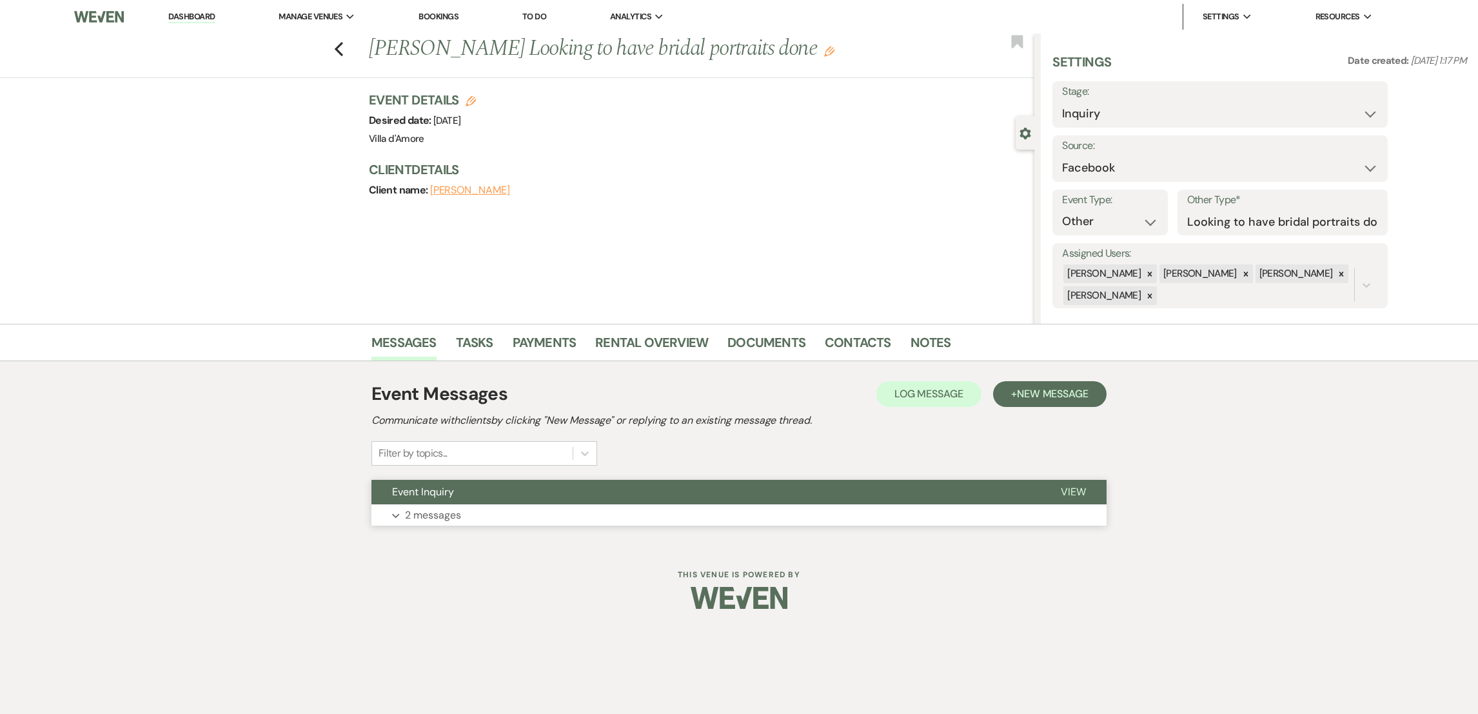
click at [420, 509] on p "2 messages" at bounding box center [433, 515] width 56 height 17
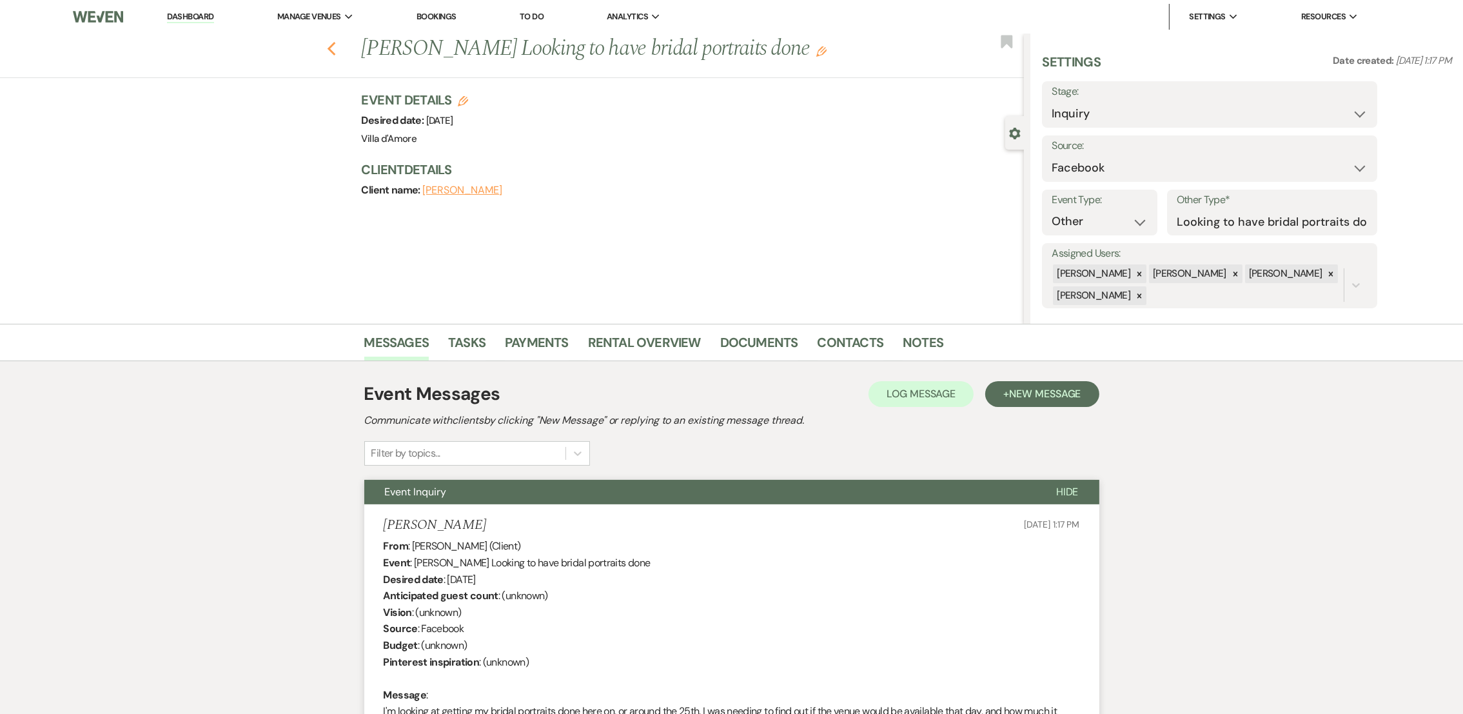
click at [335, 47] on use "button" at bounding box center [331, 49] width 8 height 14
